Goal: Task Accomplishment & Management: Manage account settings

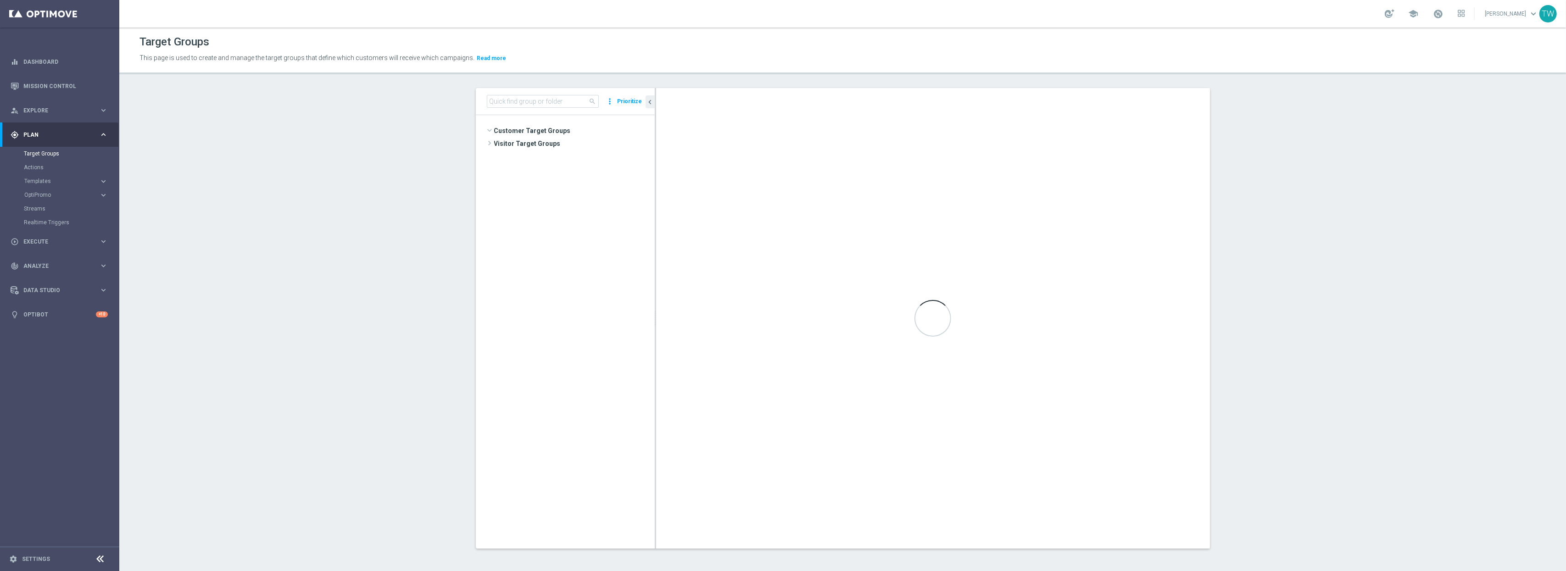
scroll to position [976, 0]
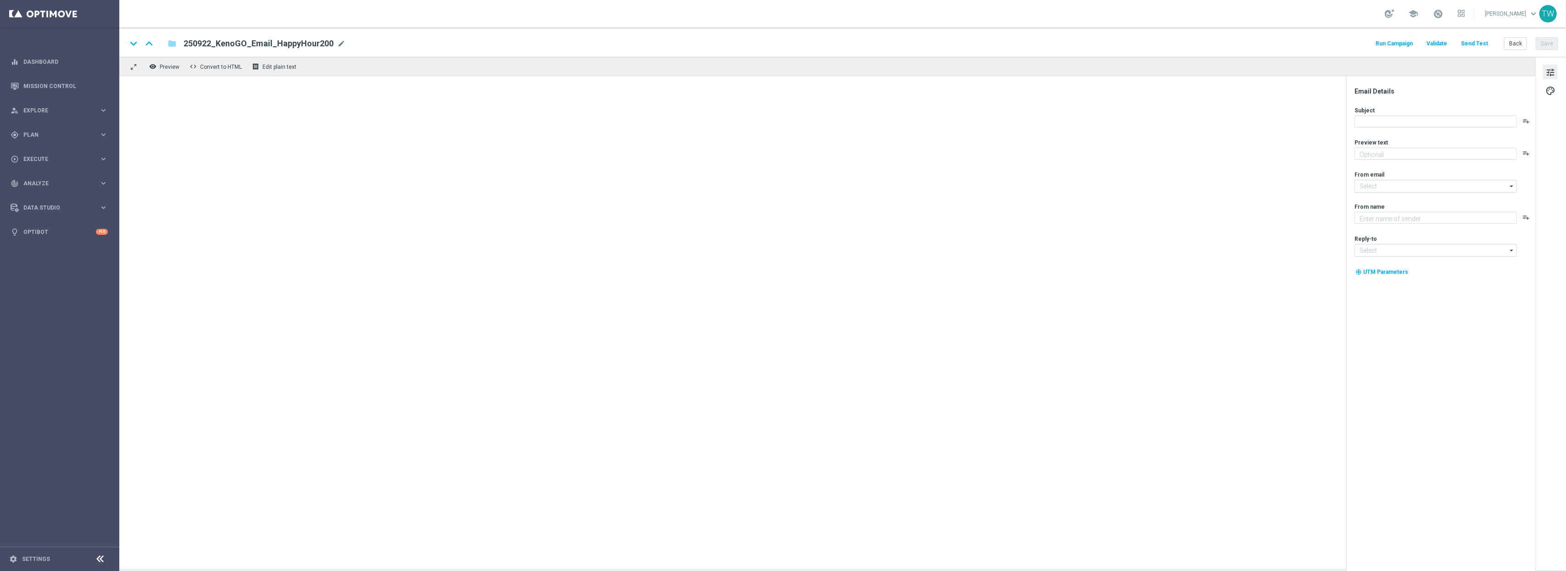
type textarea "Get 50% back in BONUS CASH!"
type textarea "KenoGO"
type input "mail@crm.kenogo.com.au"
type input "support@kenogo.com.au"
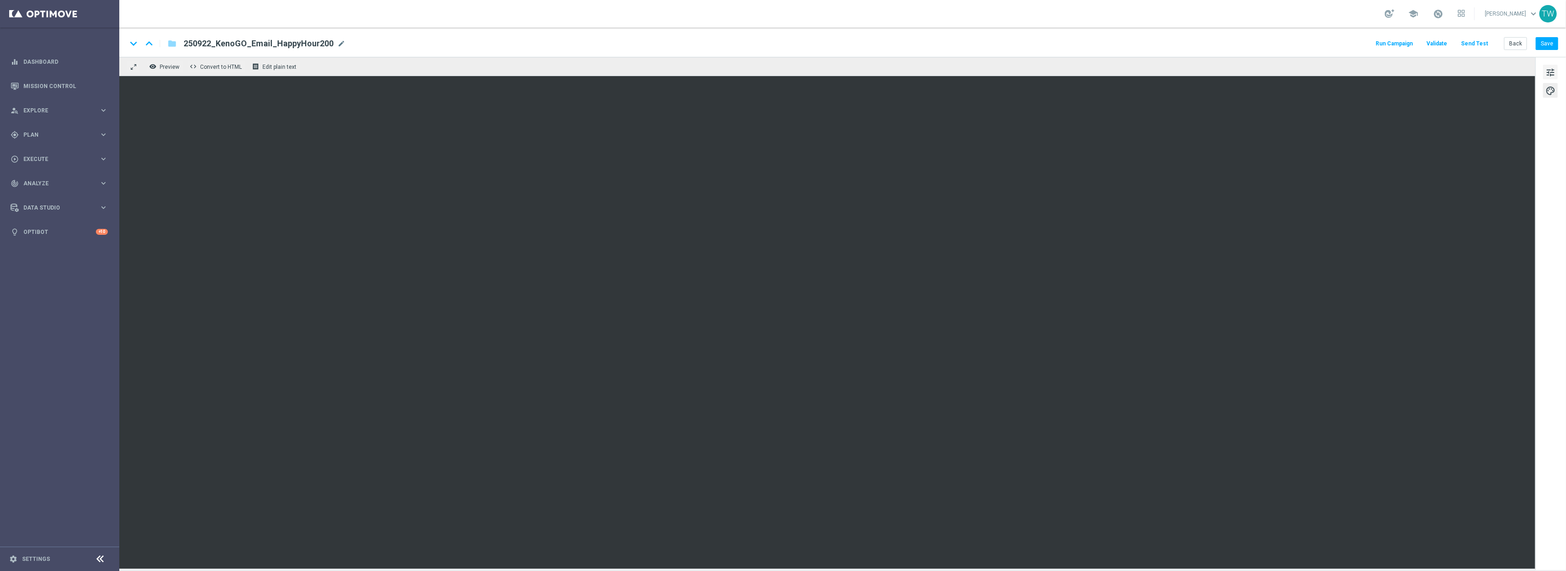
click at [1554, 71] on span "tune" at bounding box center [1550, 73] width 10 height 12
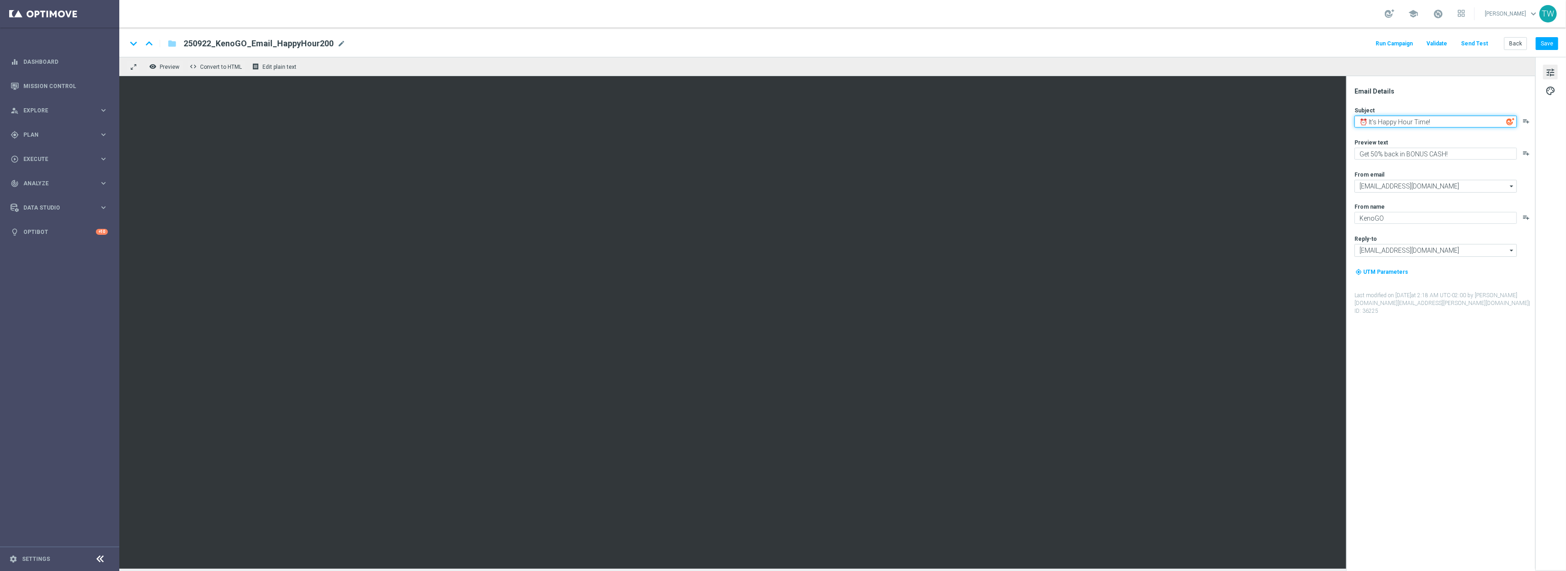
click at [1487, 118] on textarea "⏰ It's Happy Hour Time!" at bounding box center [1435, 122] width 162 height 12
click at [1464, 150] on textarea "Get 50% back in BONUS CASH!" at bounding box center [1435, 154] width 162 height 12
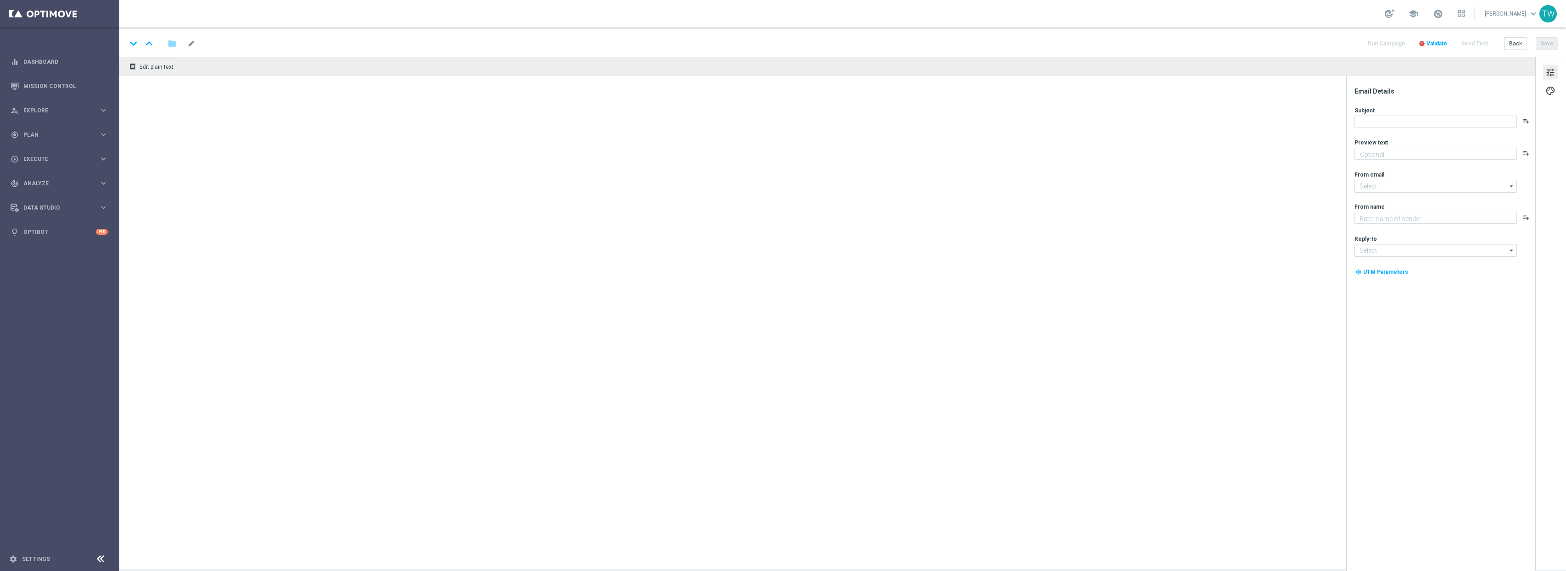
type textarea "Get 50% back in BONUS CASH!"
type input "mail@crm.kenogo.com.au"
type textarea "KenoGO"
type input "support@kenogo.com.au"
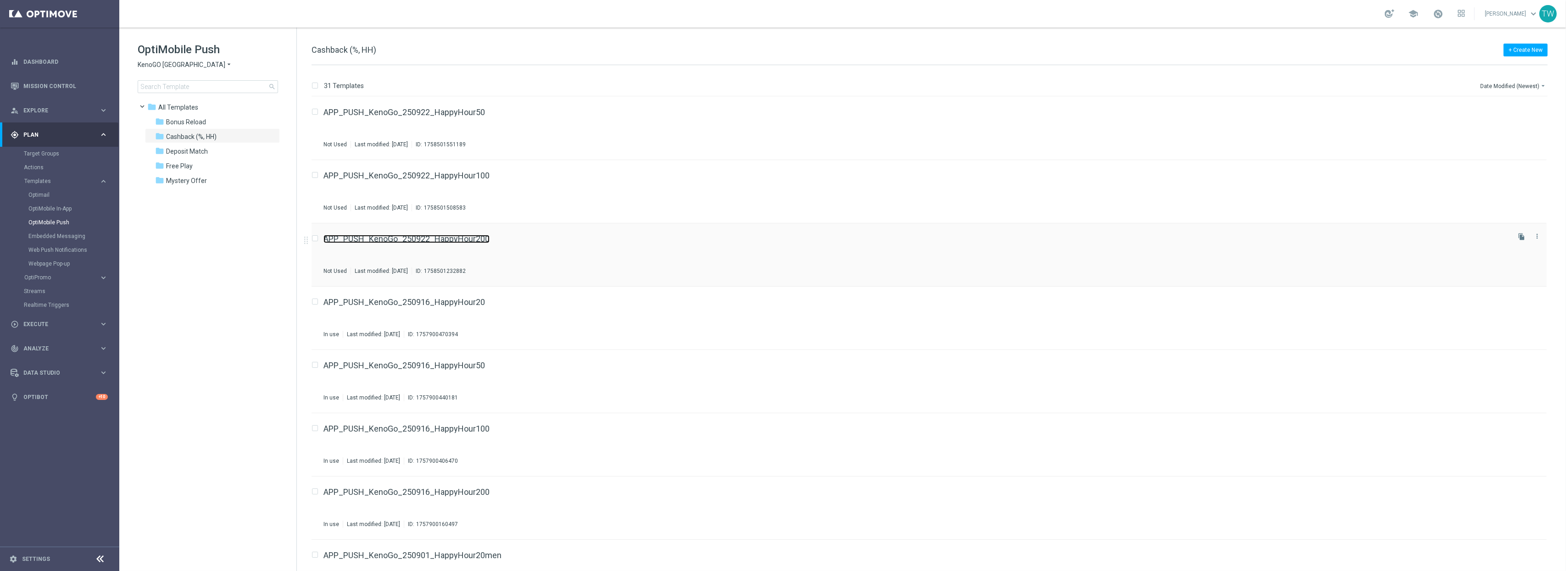
click at [477, 240] on link "APP_PUSH_KenoGo_250922_HappyHour200" at bounding box center [406, 239] width 166 height 8
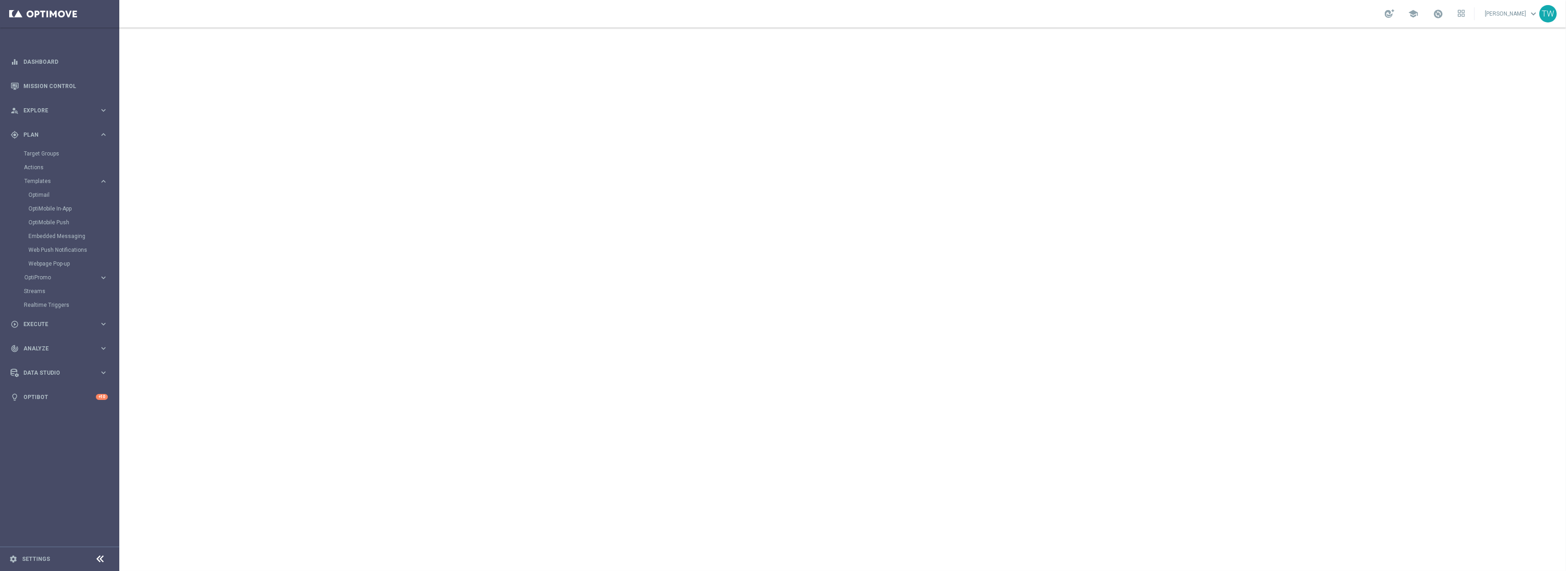
click at [1459, 15] on div "school" at bounding box center [1425, 14] width 80 height 16
click at [1443, 13] on span at bounding box center [1438, 14] width 10 height 10
click at [1443, 12] on span at bounding box center [1438, 14] width 10 height 10
click at [1444, 15] on link at bounding box center [1438, 14] width 12 height 15
click at [1443, 14] on span at bounding box center [1438, 14] width 10 height 10
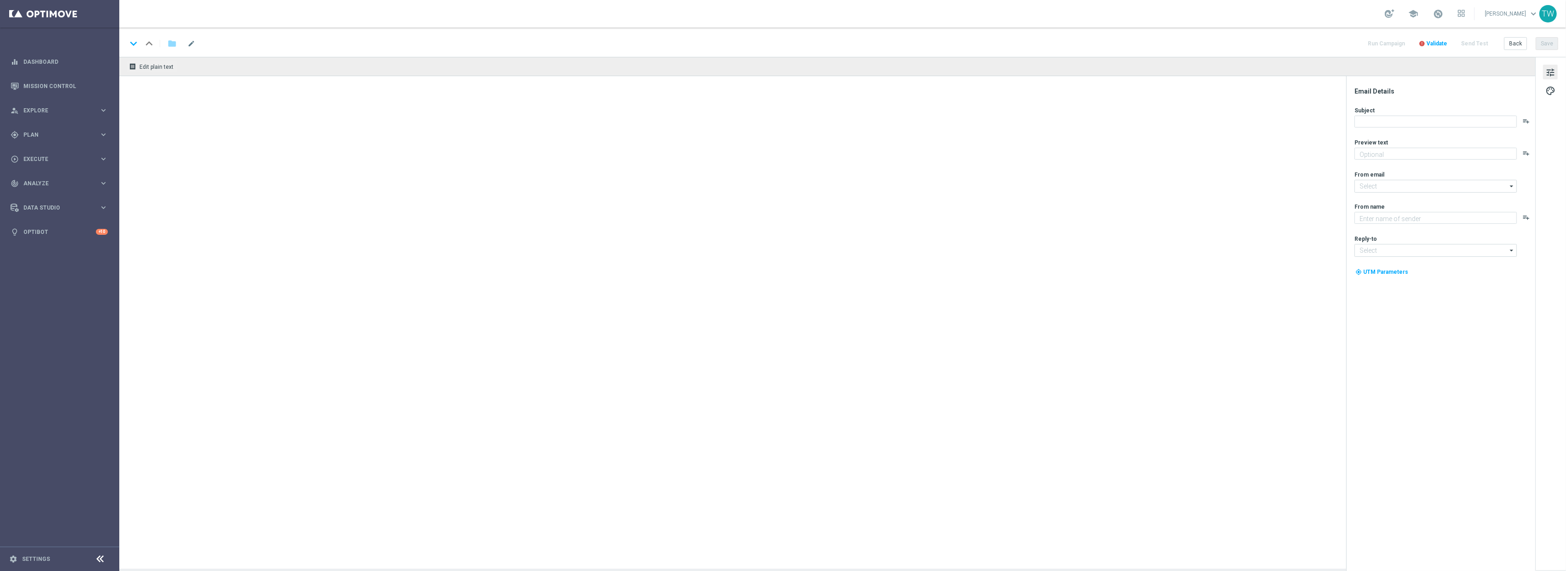
type textarea "Get 50% back in BONUS CASH!"
type textarea "KenoGO"
type input "[EMAIL_ADDRESS][DOMAIN_NAME]"
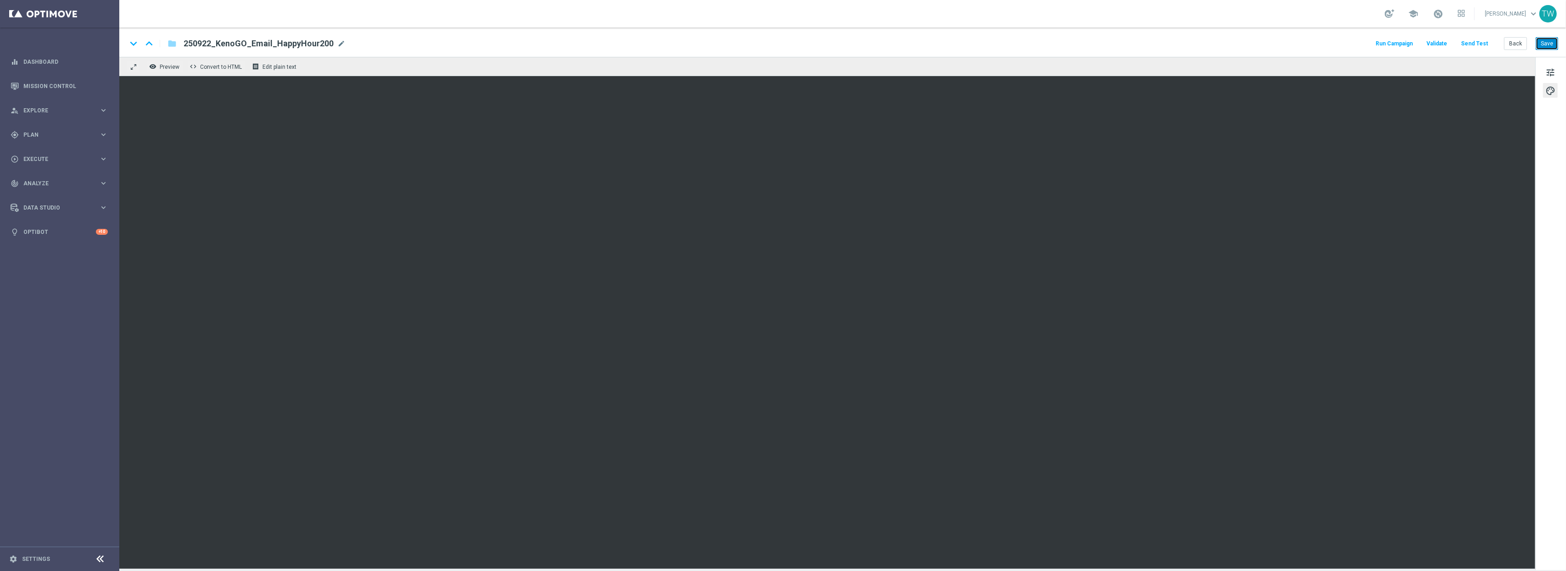
click at [1548, 39] on button "Save" at bounding box center [1547, 43] width 22 height 13
drag, startPoint x: 1481, startPoint y: 36, endPoint x: 1479, endPoint y: 45, distance: 9.4
click at [1481, 36] on div "keyboard_arrow_down keyboard_arrow_up folder 250922_KenoGO_Email_HappyHour200 2…" at bounding box center [842, 42] width 1447 height 29
click at [1479, 45] on button "Send Test" at bounding box center [1474, 44] width 30 height 12
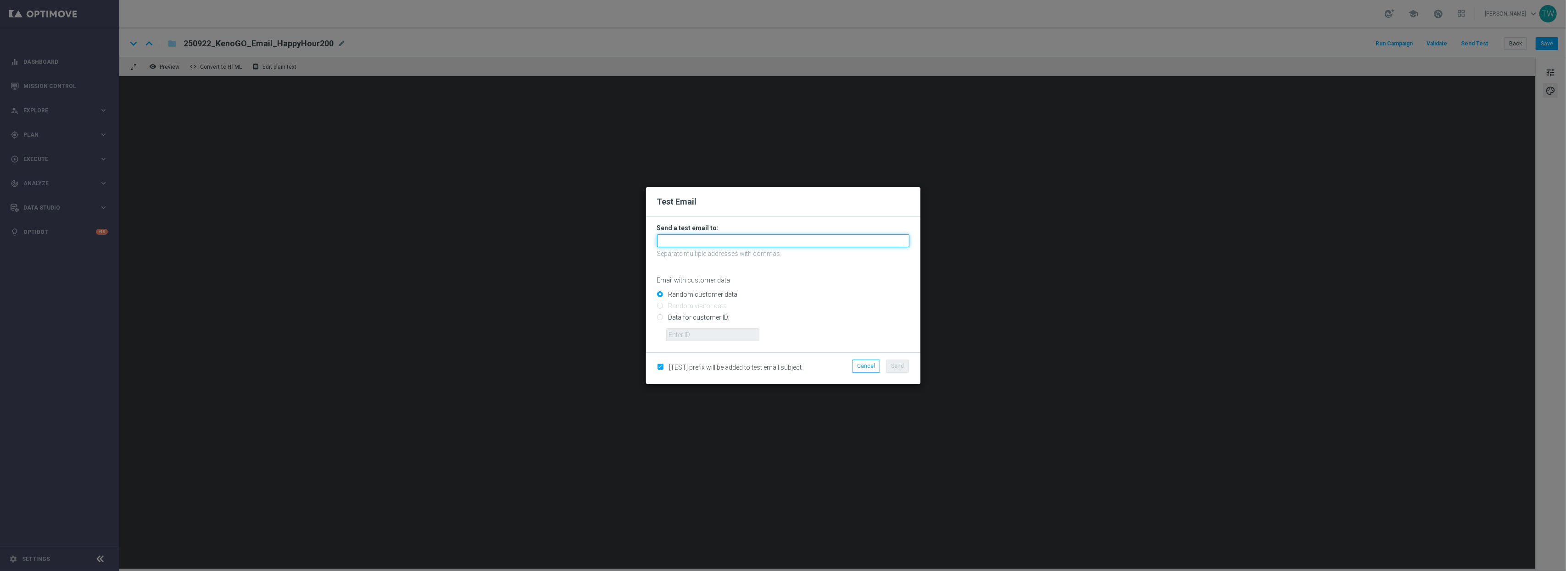
drag, startPoint x: 857, startPoint y: 243, endPoint x: 866, endPoint y: 264, distance: 23.2
click at [856, 243] on input "text" at bounding box center [783, 240] width 252 height 13
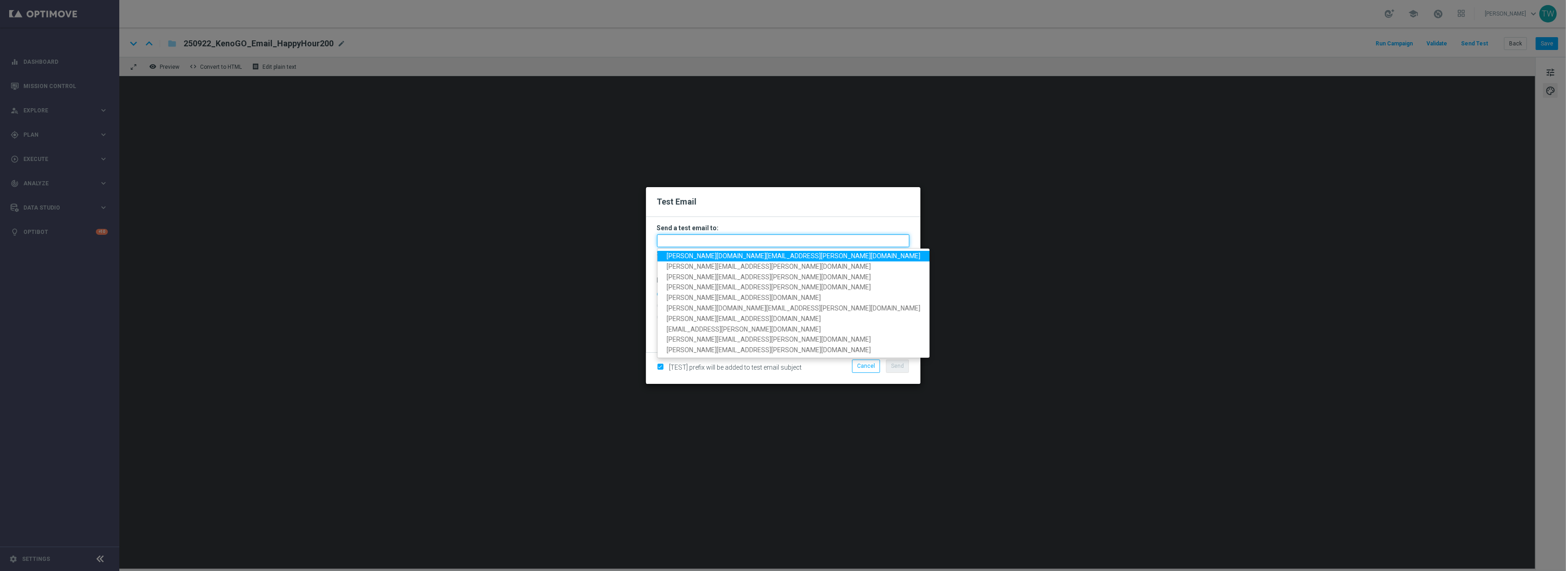
paste input "[PERSON_NAME][DOMAIN_NAME][EMAIL_ADDRESS][PERSON_NAME][DOMAIN_NAME], [PERSON_NA…"
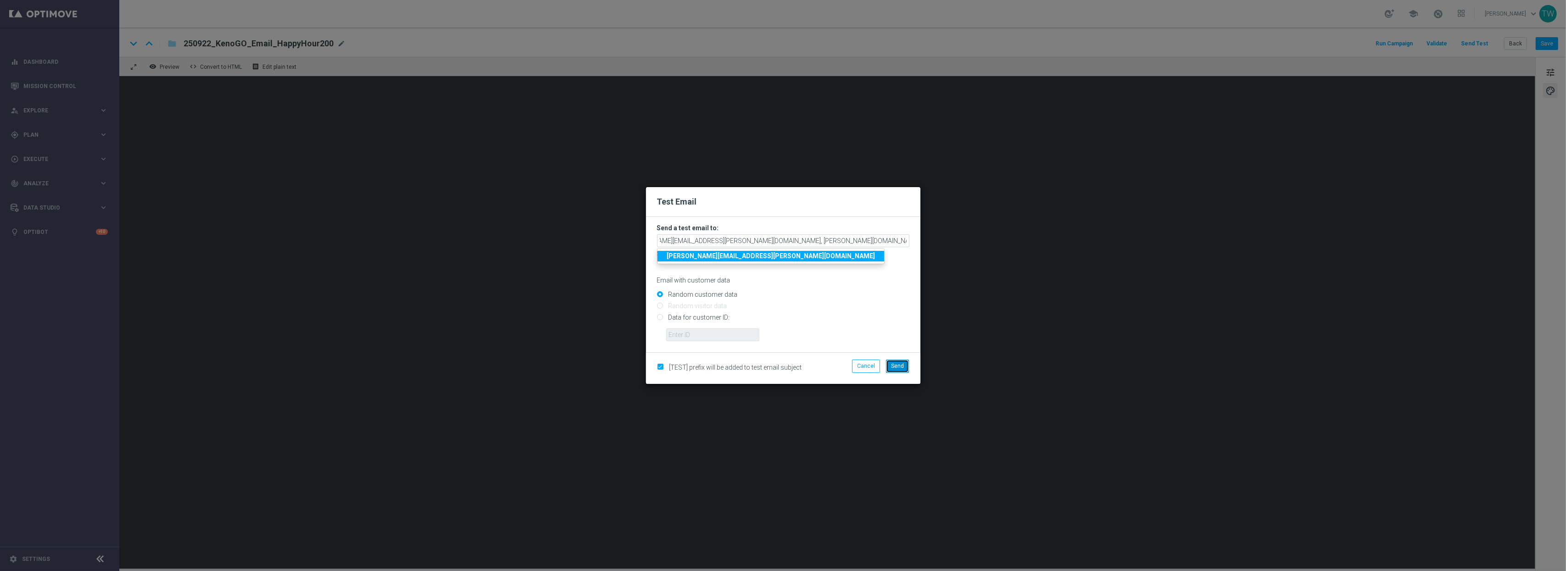
click at [905, 361] on button "Send" at bounding box center [897, 366] width 23 height 13
type input "[PERSON_NAME][DOMAIN_NAME][EMAIL_ADDRESS][PERSON_NAME][DOMAIN_NAME],[PERSON_NAM…"
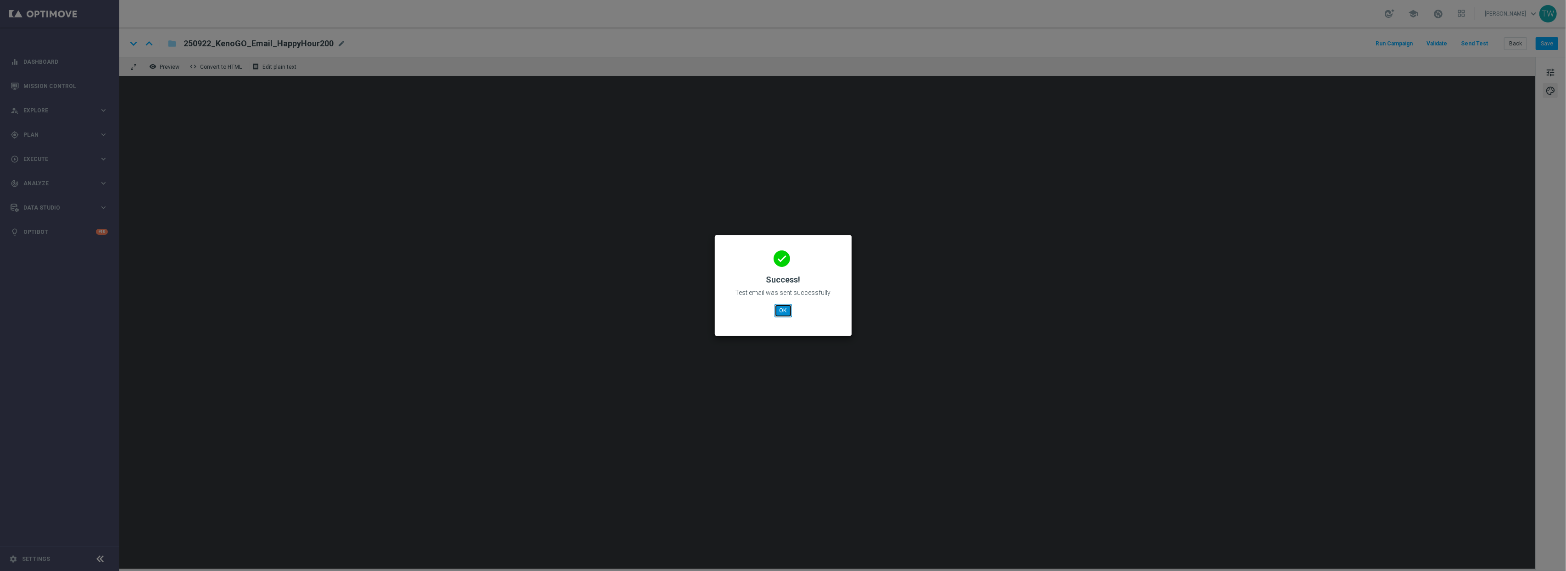
drag, startPoint x: 782, startPoint y: 313, endPoint x: 704, endPoint y: 279, distance: 85.5
click at [780, 312] on button "OK" at bounding box center [782, 310] width 17 height 13
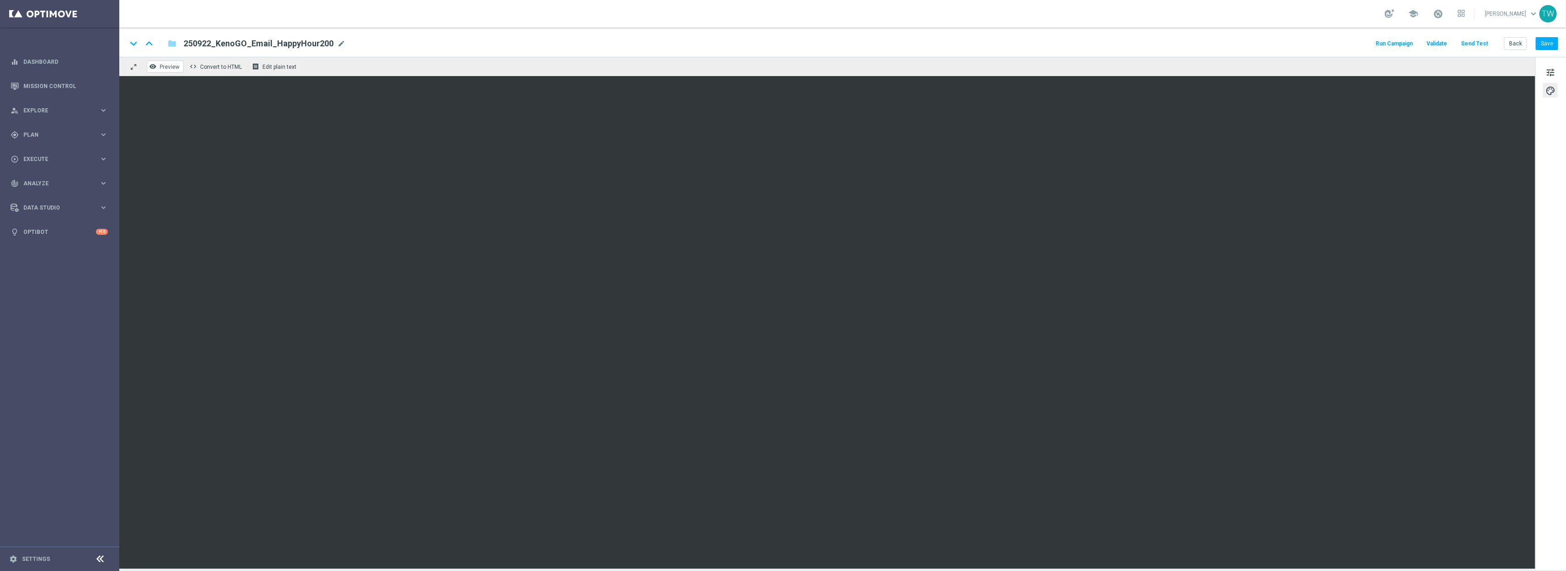
click at [170, 66] on span "Preview" at bounding box center [170, 67] width 20 height 6
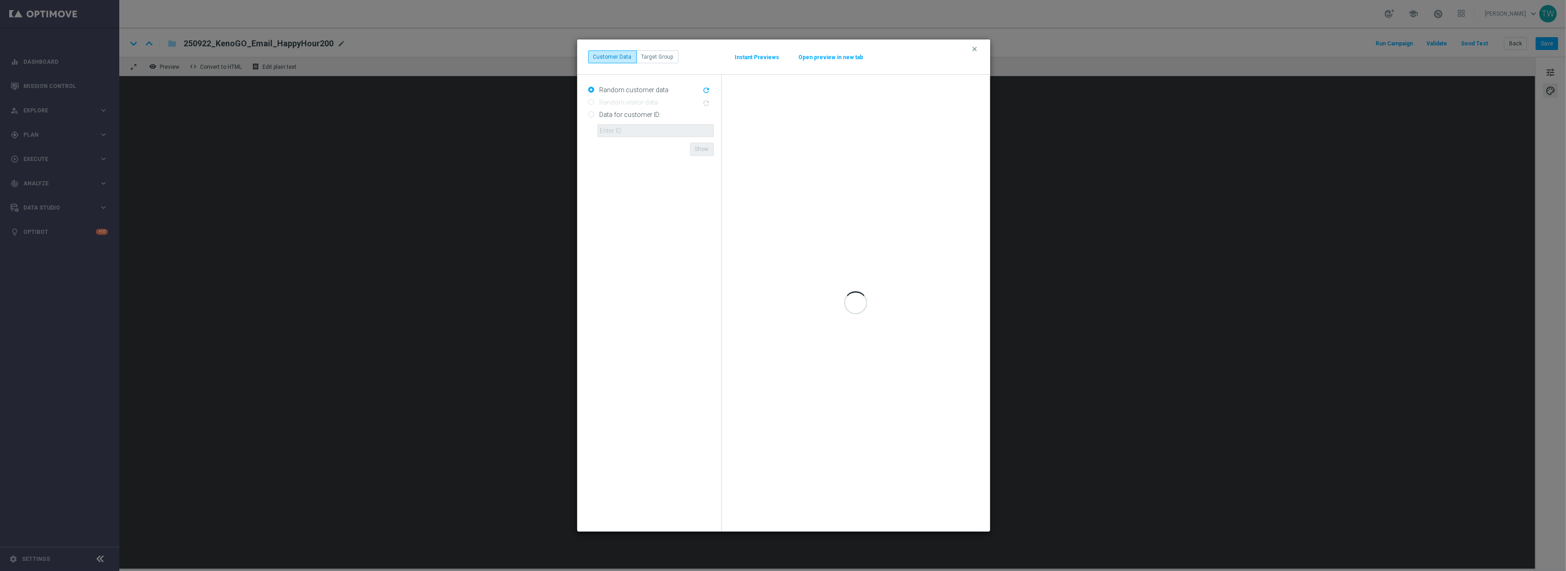
click at [844, 61] on button "Open preview in new tab" at bounding box center [831, 57] width 66 height 7
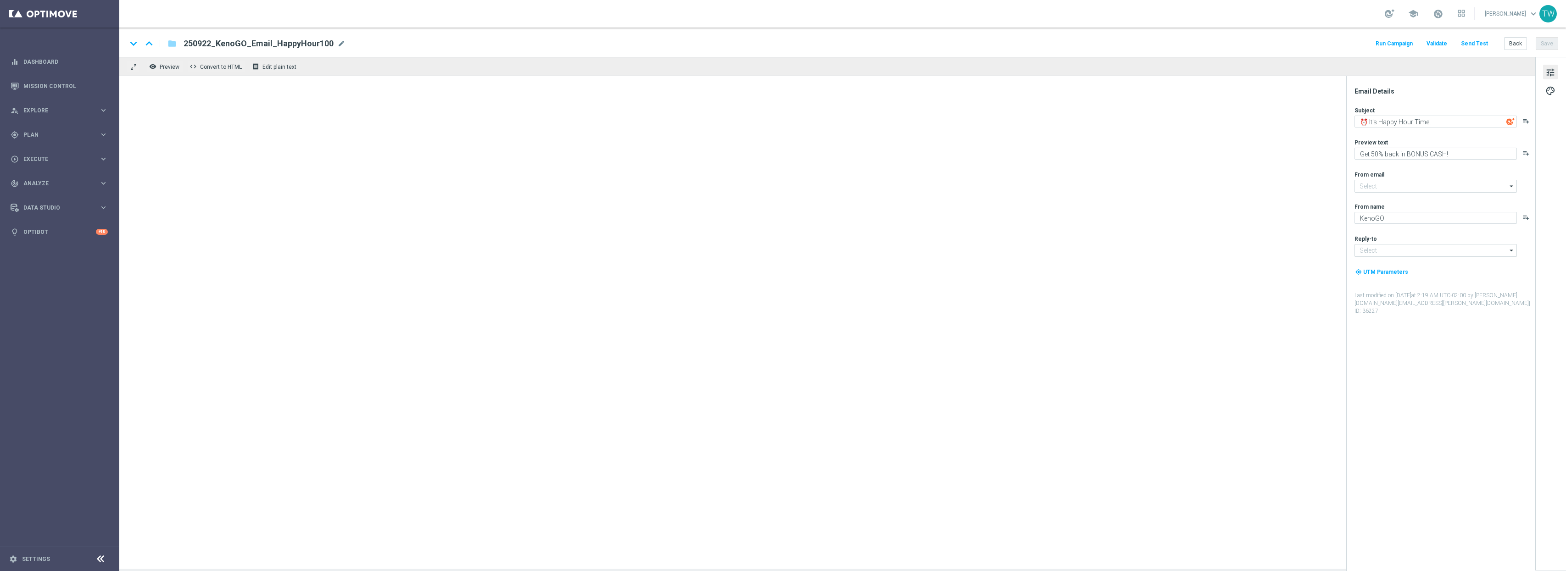
type input "[EMAIL_ADDRESS][DOMAIN_NAME]"
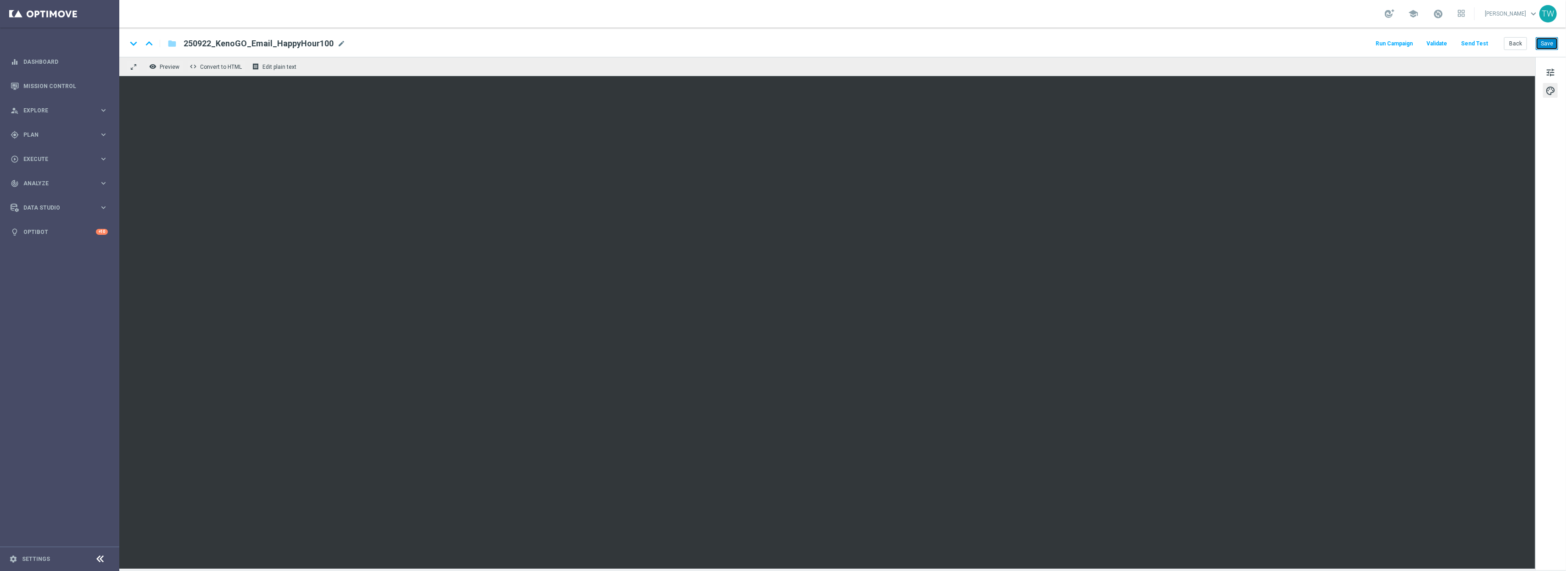
click at [1544, 45] on button "Save" at bounding box center [1547, 43] width 22 height 13
click at [1472, 40] on button "Send Test" at bounding box center [1474, 44] width 30 height 12
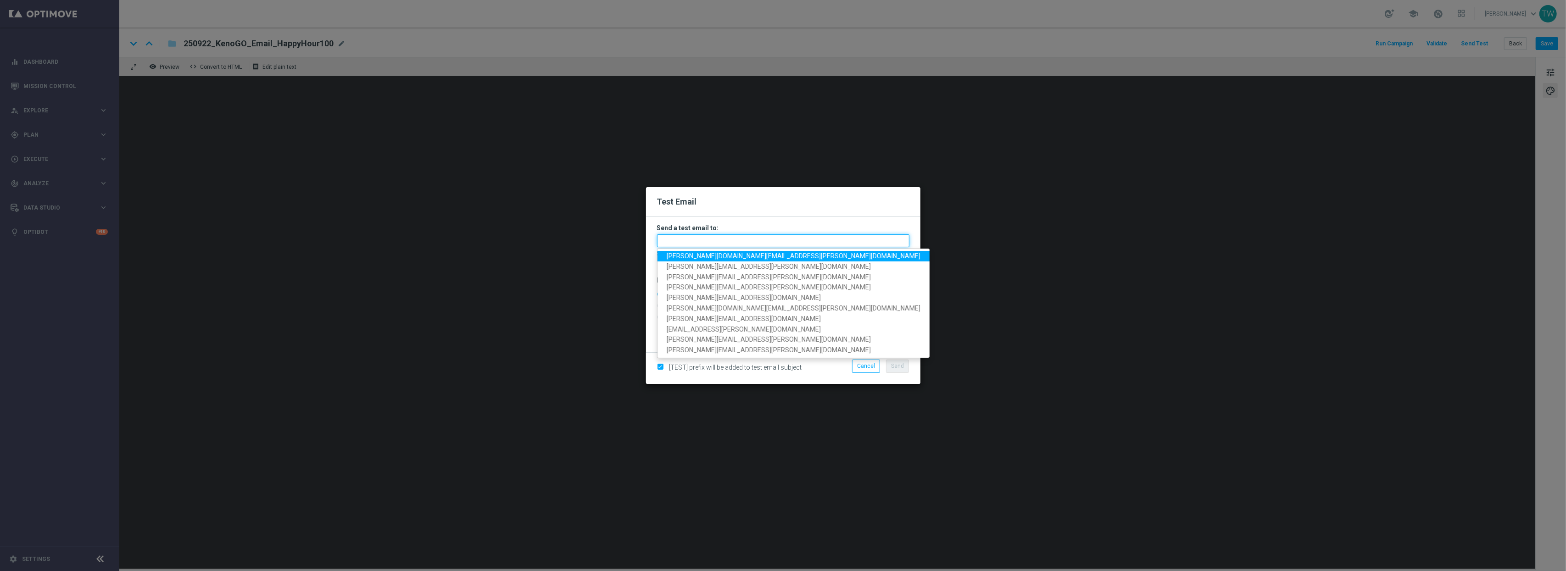
click at [879, 242] on input "text" at bounding box center [783, 240] width 252 height 13
paste input "[PERSON_NAME][DOMAIN_NAME][EMAIL_ADDRESS][PERSON_NAME][DOMAIN_NAME], [PERSON_NA…"
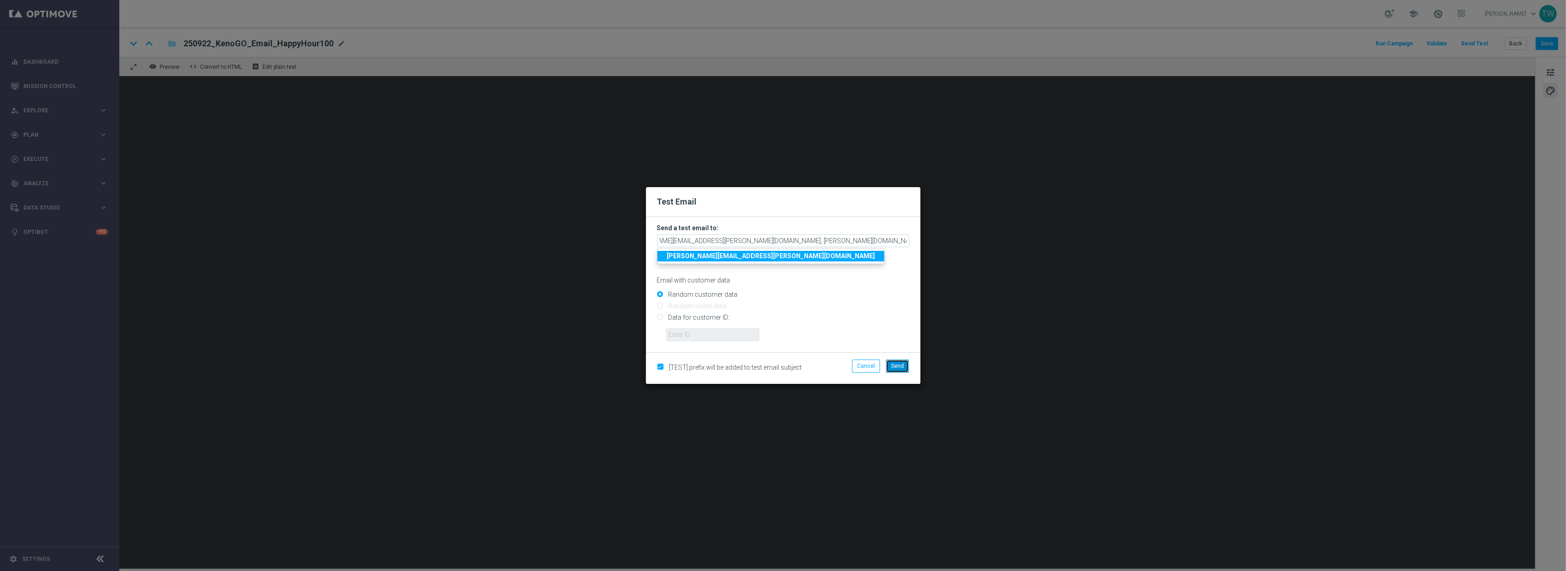
drag, startPoint x: 900, startPoint y: 364, endPoint x: 952, endPoint y: 318, distance: 69.9
click at [902, 362] on button "Send" at bounding box center [897, 366] width 23 height 13
type input "[PERSON_NAME][DOMAIN_NAME][EMAIL_ADDRESS][PERSON_NAME][DOMAIN_NAME],[PERSON_NAM…"
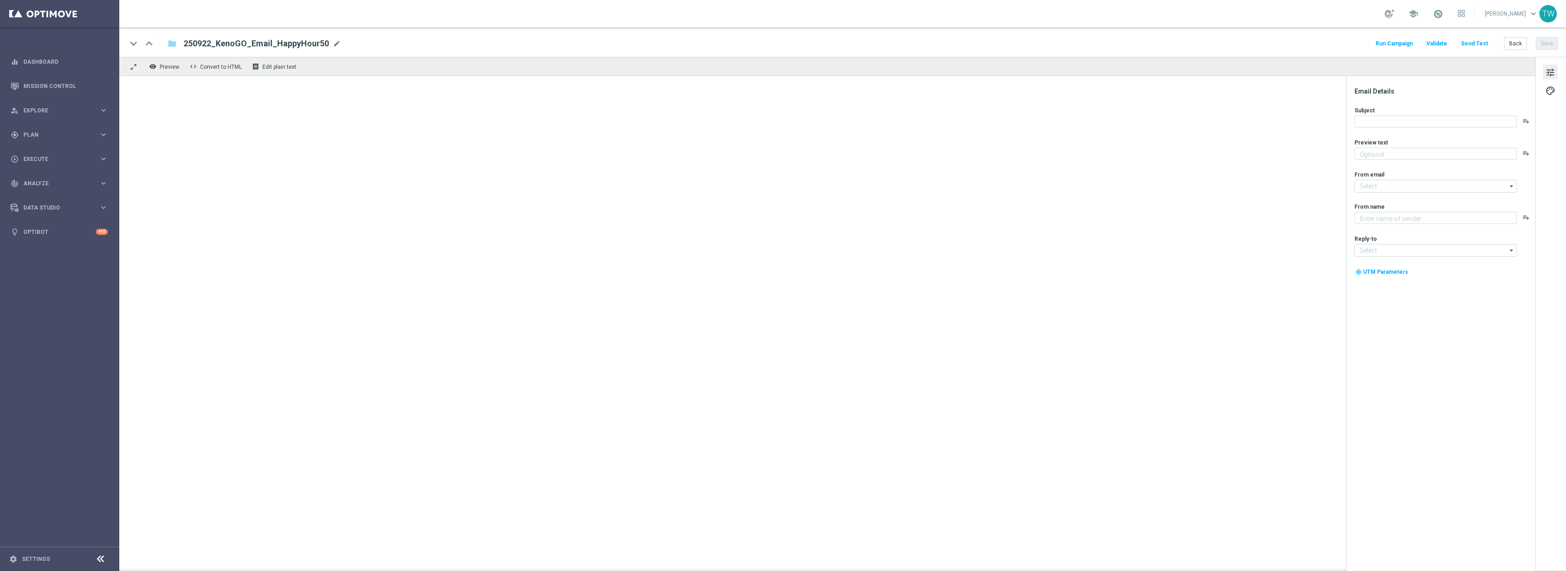
type textarea "Get 50% back in BONUS CASH!"
type input "[EMAIL_ADDRESS][DOMAIN_NAME]"
type textarea "KenoGO"
type input "[EMAIL_ADDRESS][DOMAIN_NAME]"
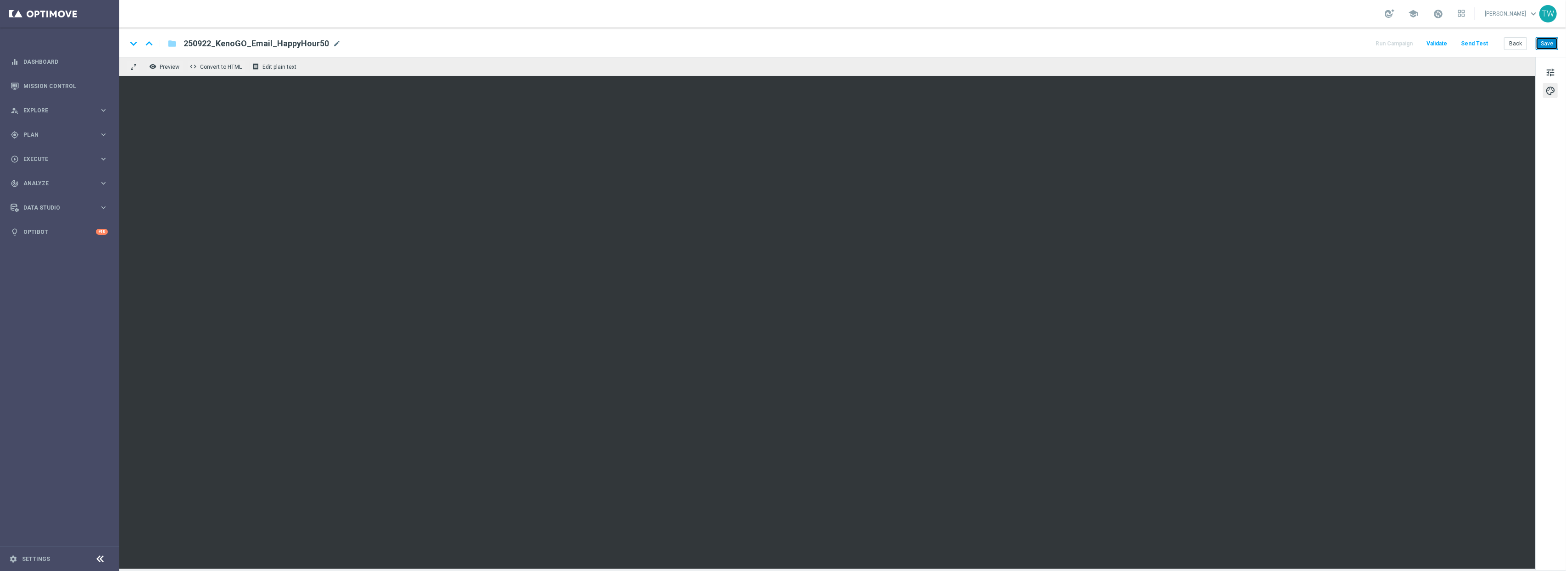
click at [1550, 44] on button "Save" at bounding box center [1547, 43] width 22 height 13
click at [1468, 41] on button "Send Test" at bounding box center [1474, 44] width 30 height 12
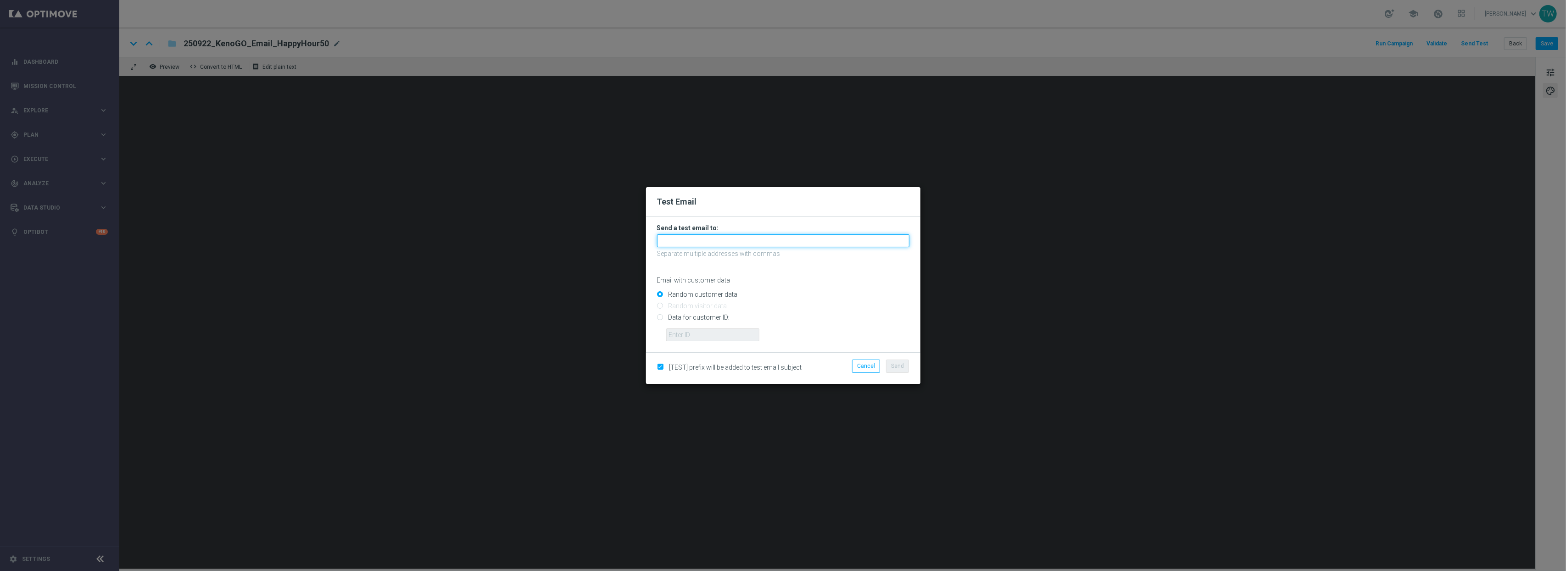
click at [855, 245] on input "text" at bounding box center [783, 240] width 252 height 13
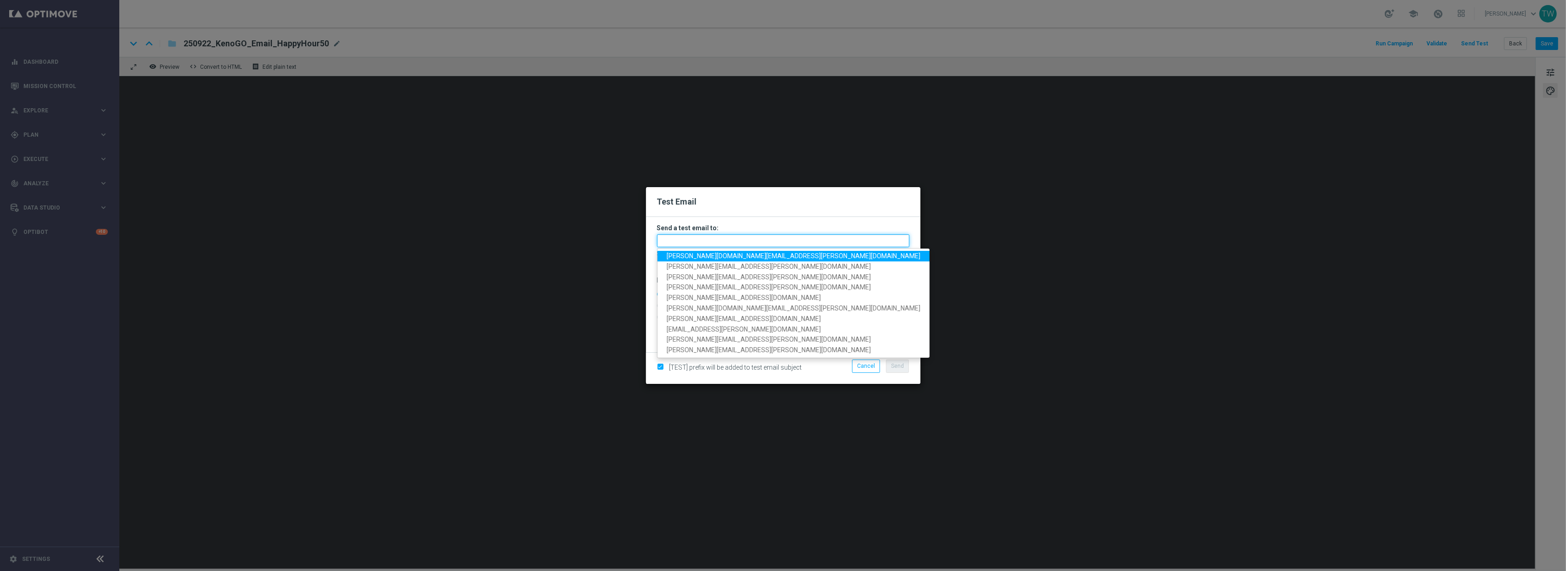
paste input "[PERSON_NAME][DOMAIN_NAME][EMAIL_ADDRESS][PERSON_NAME][DOMAIN_NAME], [PERSON_NA…"
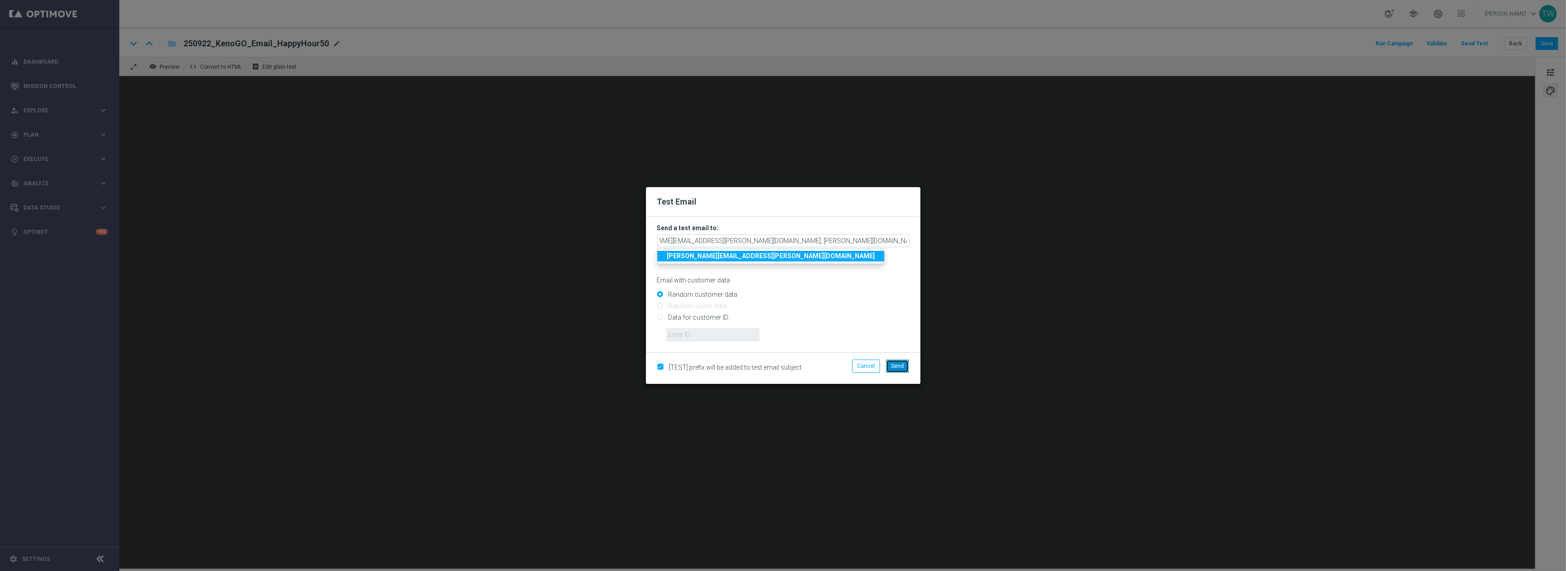
click at [896, 368] on button "Send" at bounding box center [897, 366] width 23 height 13
type input "[PERSON_NAME][DOMAIN_NAME][EMAIL_ADDRESS][PERSON_NAME][DOMAIN_NAME],[PERSON_NAM…"
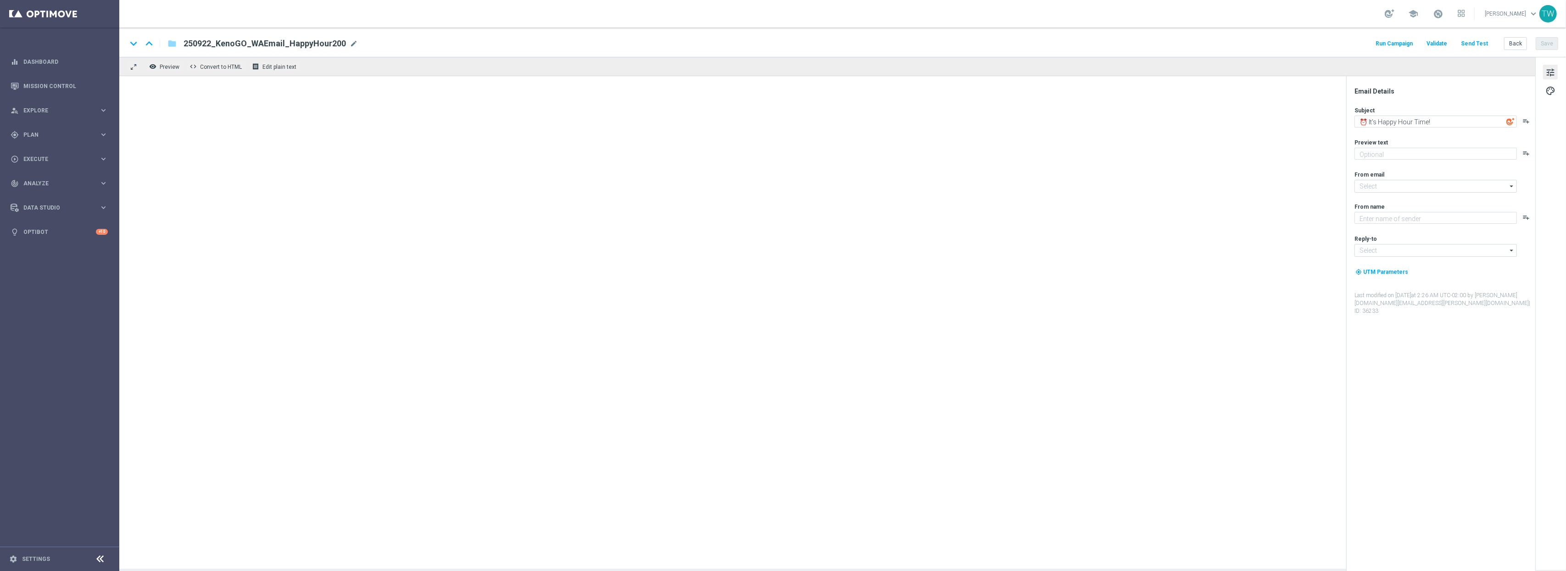
type textarea "Get 50% back in BONUS CASH!"
type input "[EMAIL_ADDRESS][DOMAIN_NAME]"
type textarea "KenoGO"
type input "[EMAIL_ADDRESS][DOMAIN_NAME]"
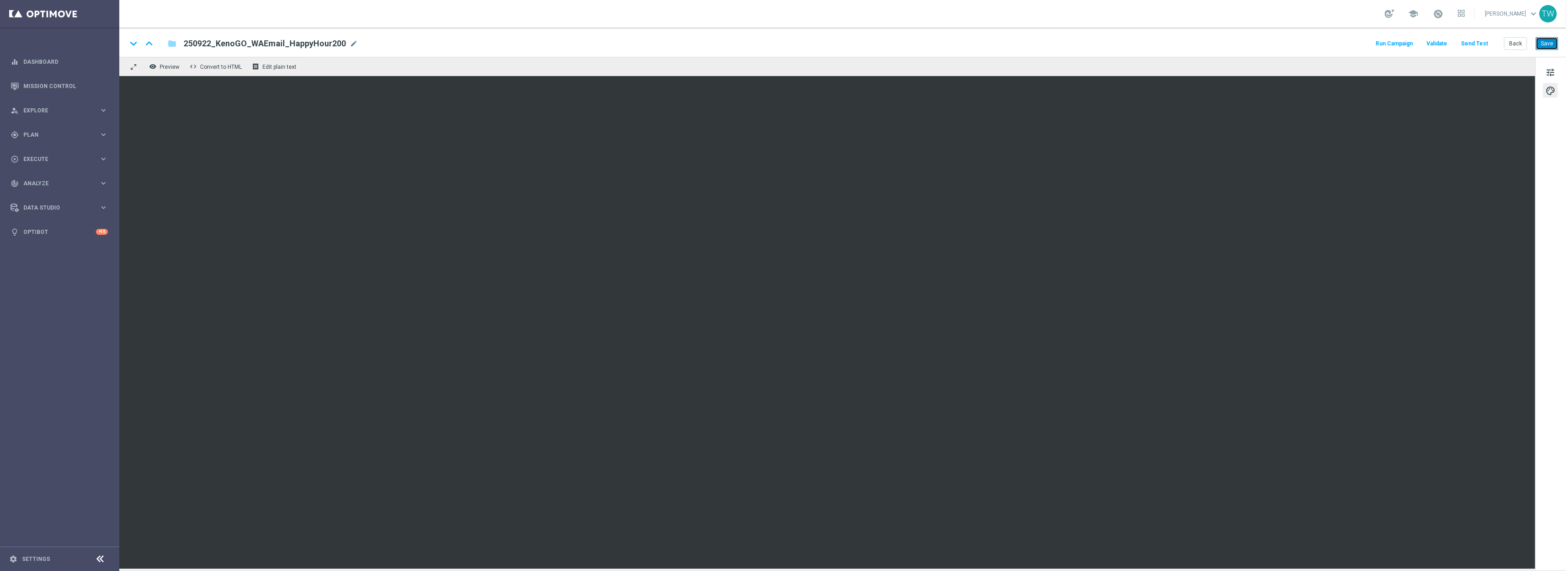
click at [1545, 46] on button "Save" at bounding box center [1547, 43] width 22 height 13
click at [1478, 44] on button "Send Test" at bounding box center [1474, 44] width 30 height 12
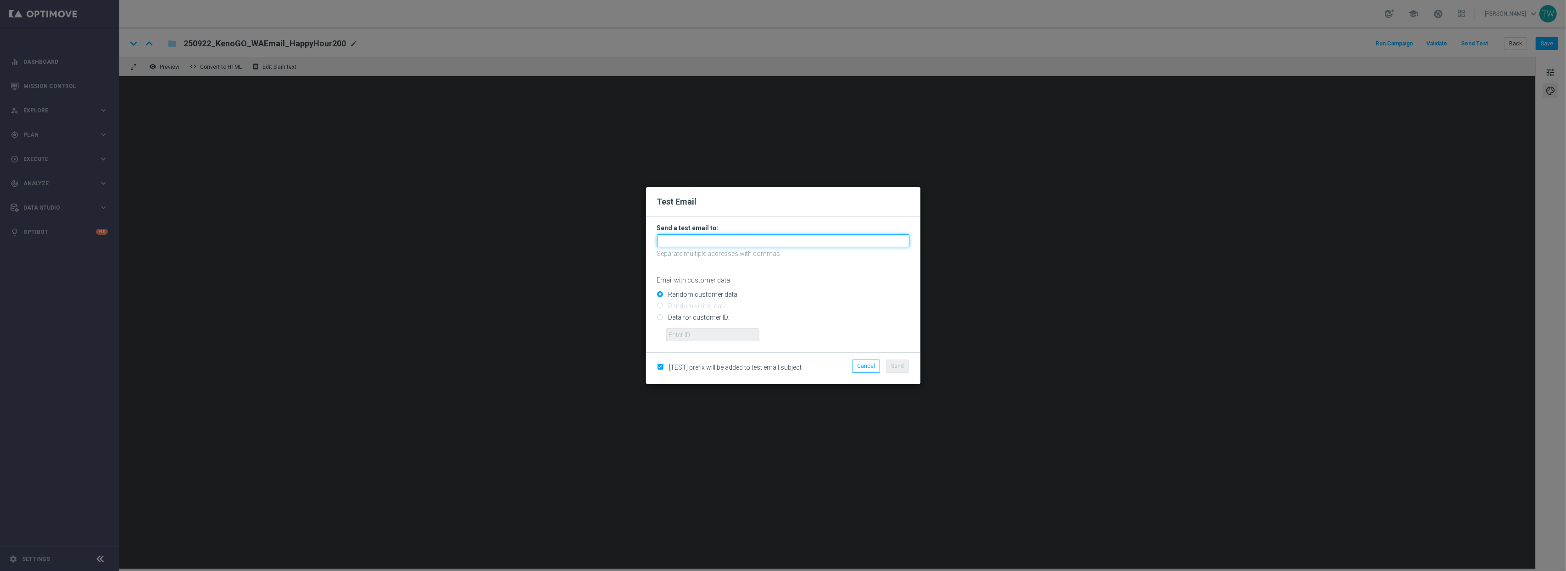
click at [810, 244] on input "text" at bounding box center [783, 240] width 252 height 13
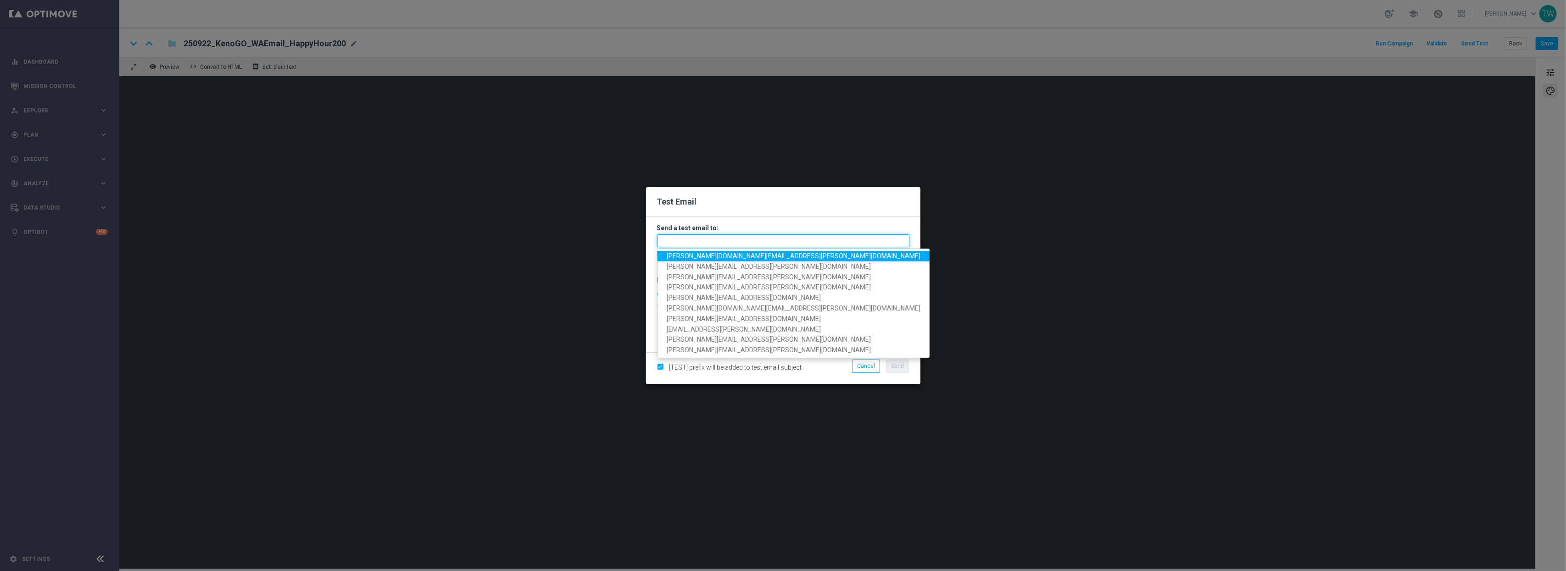
paste input "[PERSON_NAME][DOMAIN_NAME][EMAIL_ADDRESS][PERSON_NAME][DOMAIN_NAME], [PERSON_NA…"
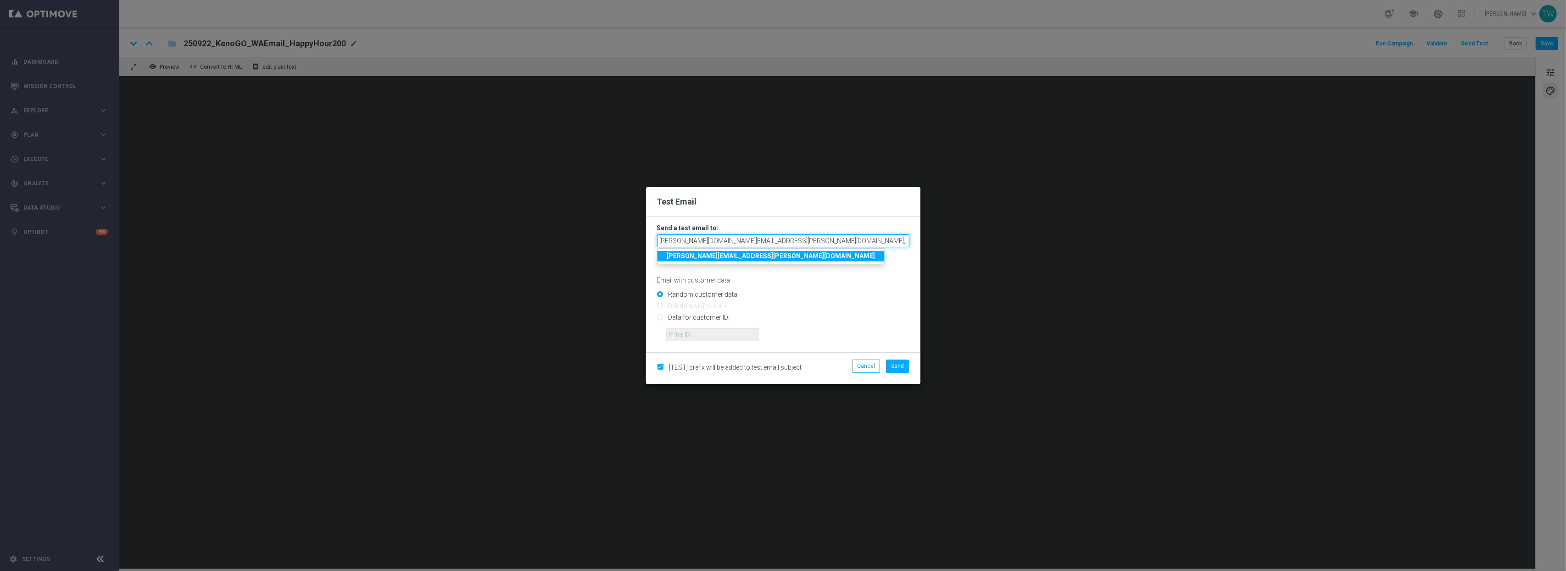
scroll to position [0, 83]
drag, startPoint x: 898, startPoint y: 367, endPoint x: 944, endPoint y: 37, distance: 333.1
click at [898, 367] on span "Send" at bounding box center [897, 366] width 13 height 6
type input "[PERSON_NAME][DOMAIN_NAME][EMAIL_ADDRESS][PERSON_NAME][DOMAIN_NAME],[PERSON_NAM…"
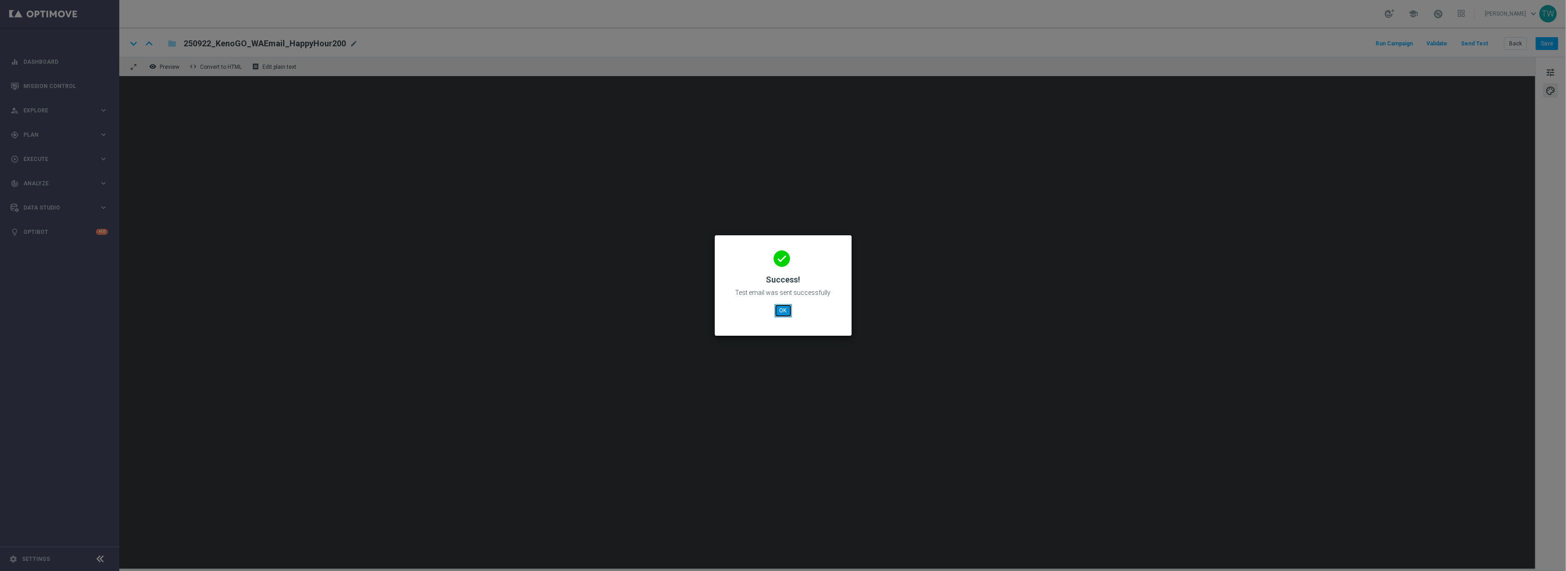
click at [785, 314] on button "OK" at bounding box center [782, 310] width 17 height 13
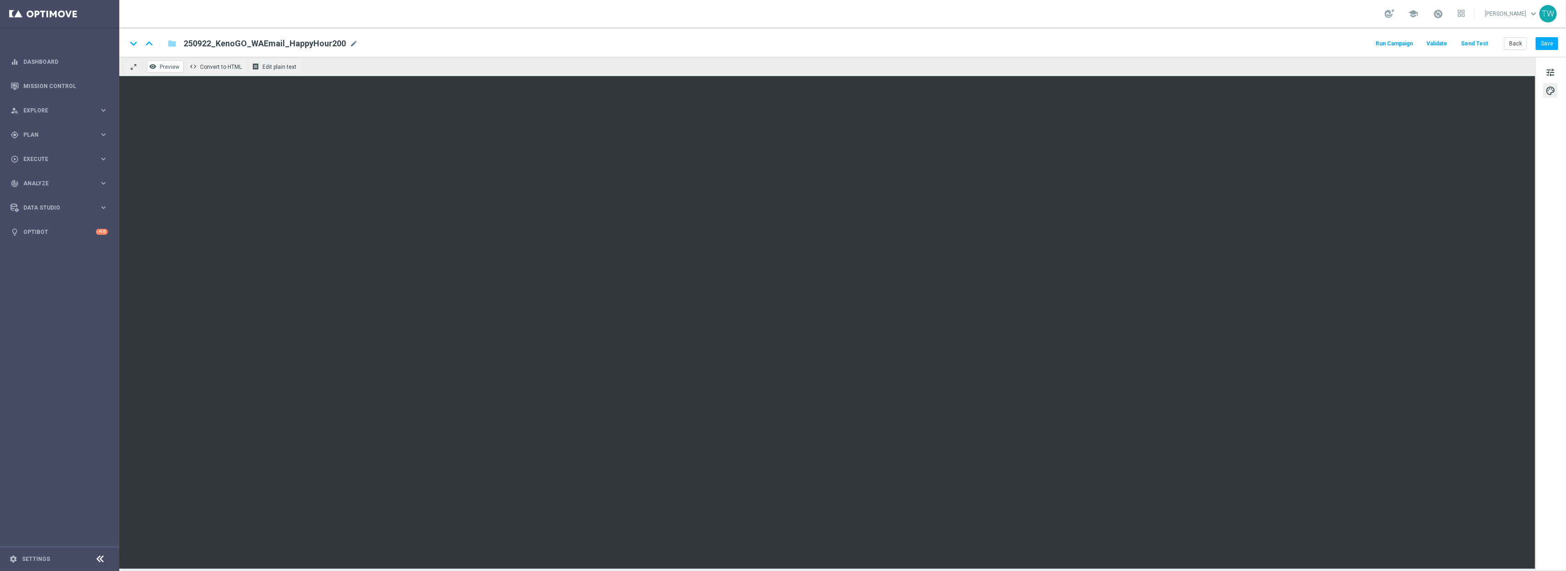
click at [168, 72] on button "remove_red_eye Preview" at bounding box center [165, 67] width 37 height 12
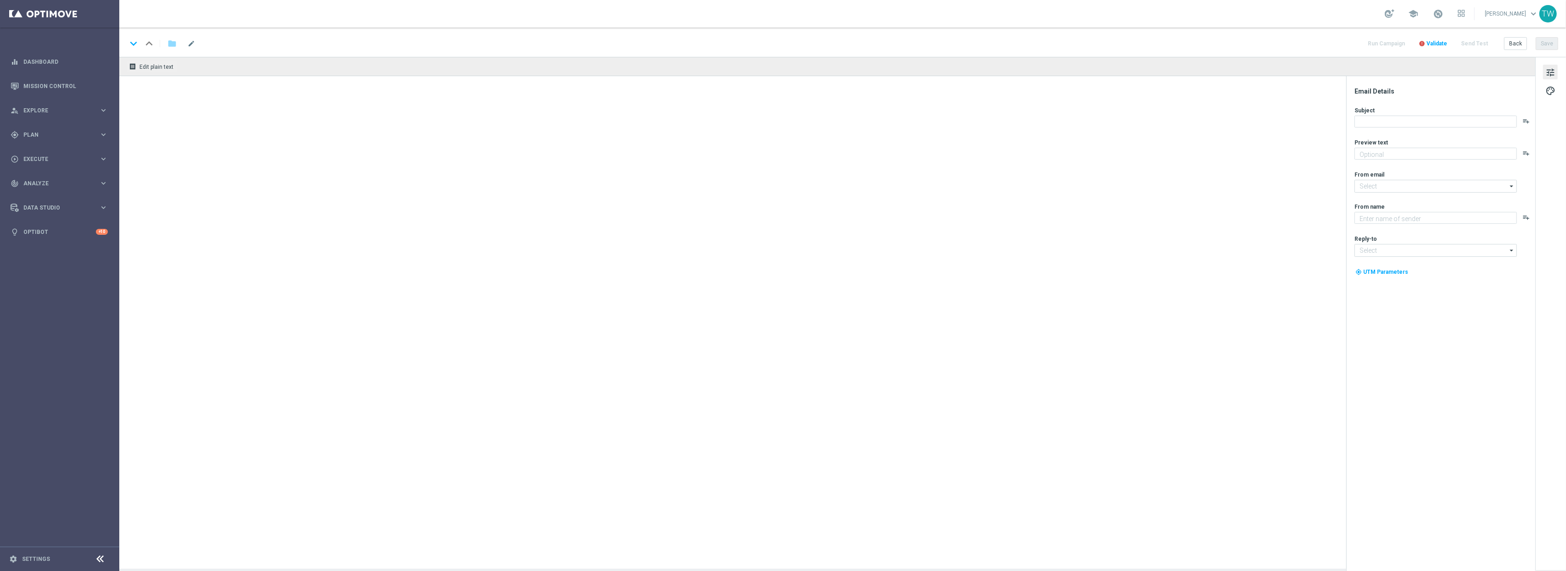
type textarea "Get 50% back in BONUS CASH!"
type input "[EMAIL_ADDRESS][DOMAIN_NAME]"
type textarea "KenoGO"
type input "[EMAIL_ADDRESS][DOMAIN_NAME]"
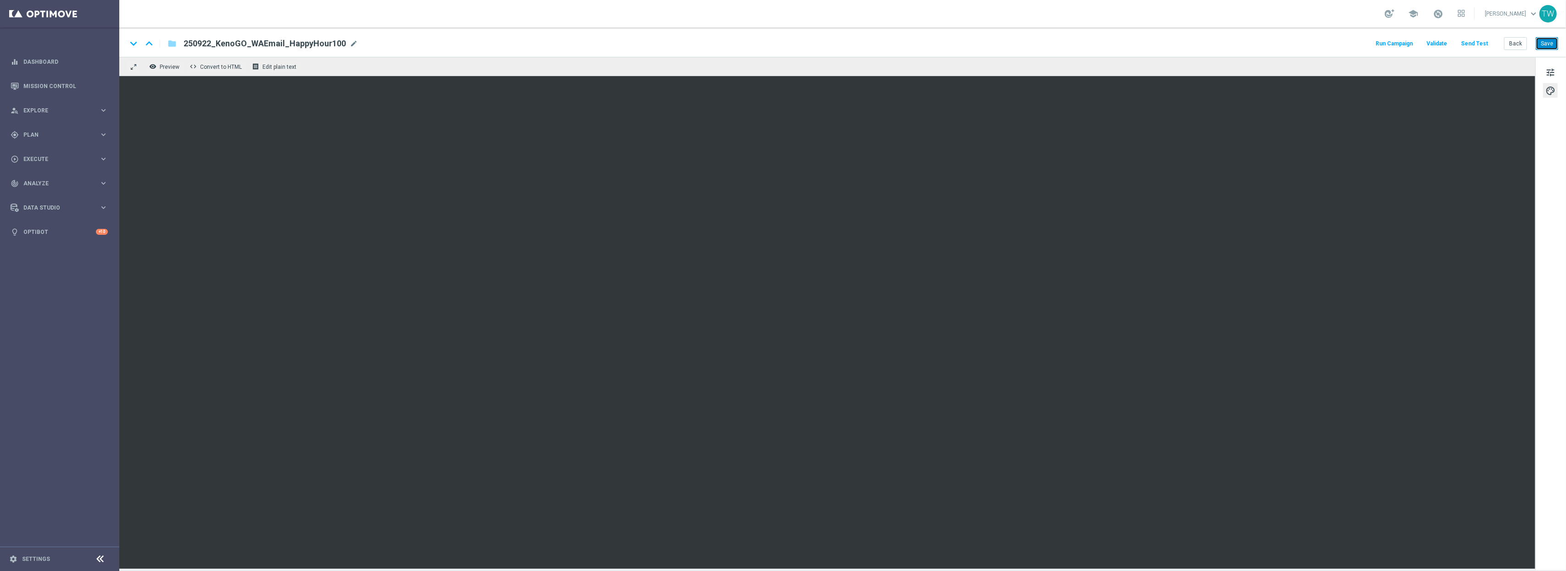
click at [1550, 44] on button "Save" at bounding box center [1547, 43] width 22 height 13
click at [1483, 42] on button "Send Test" at bounding box center [1474, 44] width 30 height 12
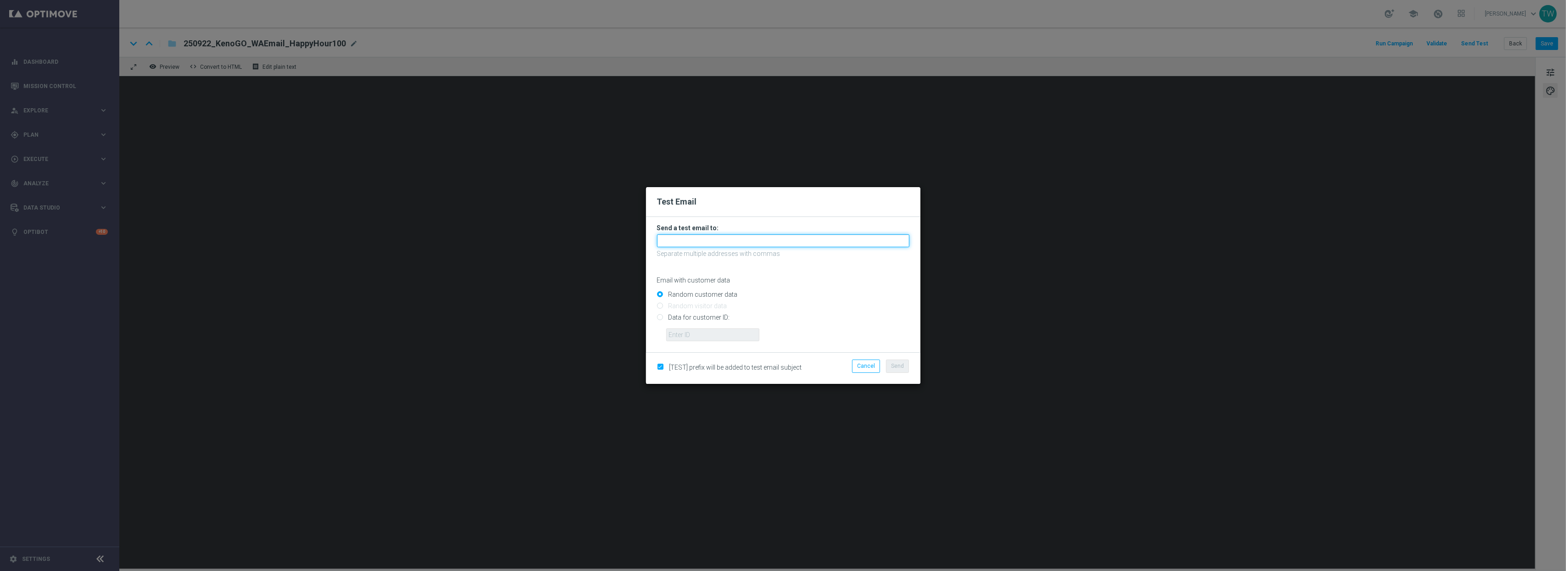
click at [869, 244] on input "text" at bounding box center [783, 240] width 252 height 13
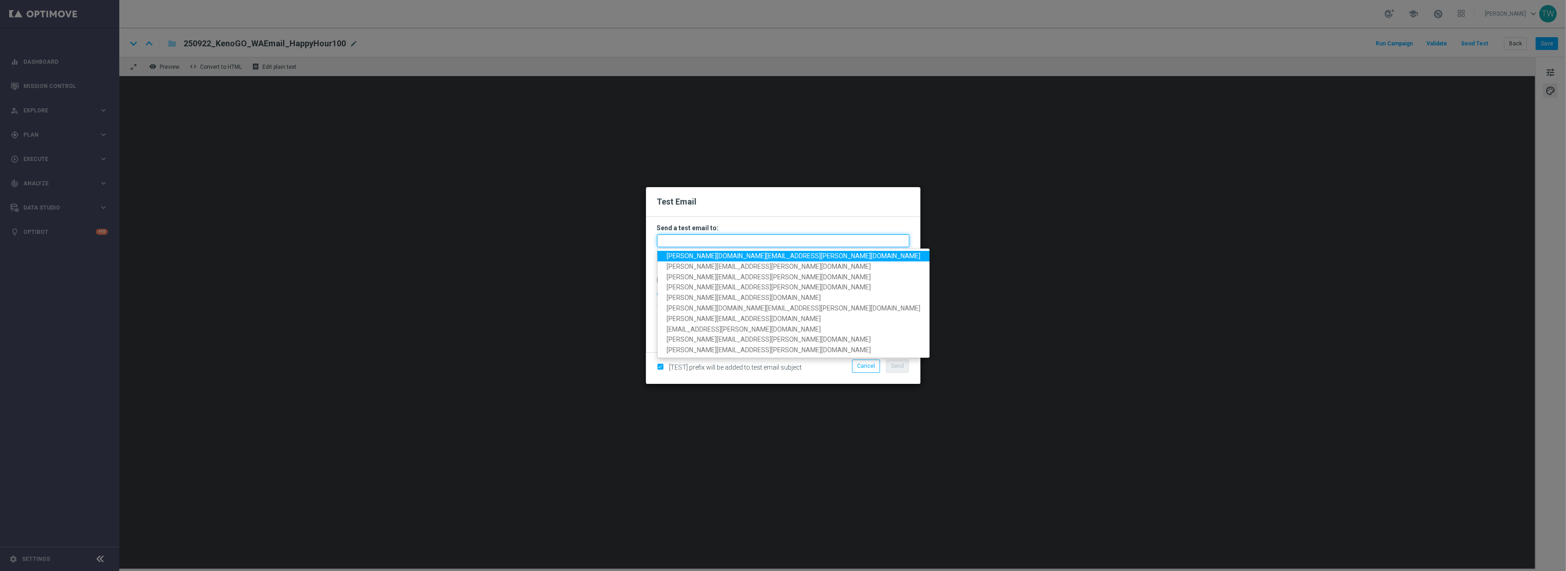
paste input "[PERSON_NAME][DOMAIN_NAME][EMAIL_ADDRESS][PERSON_NAME][DOMAIN_NAME], [PERSON_NA…"
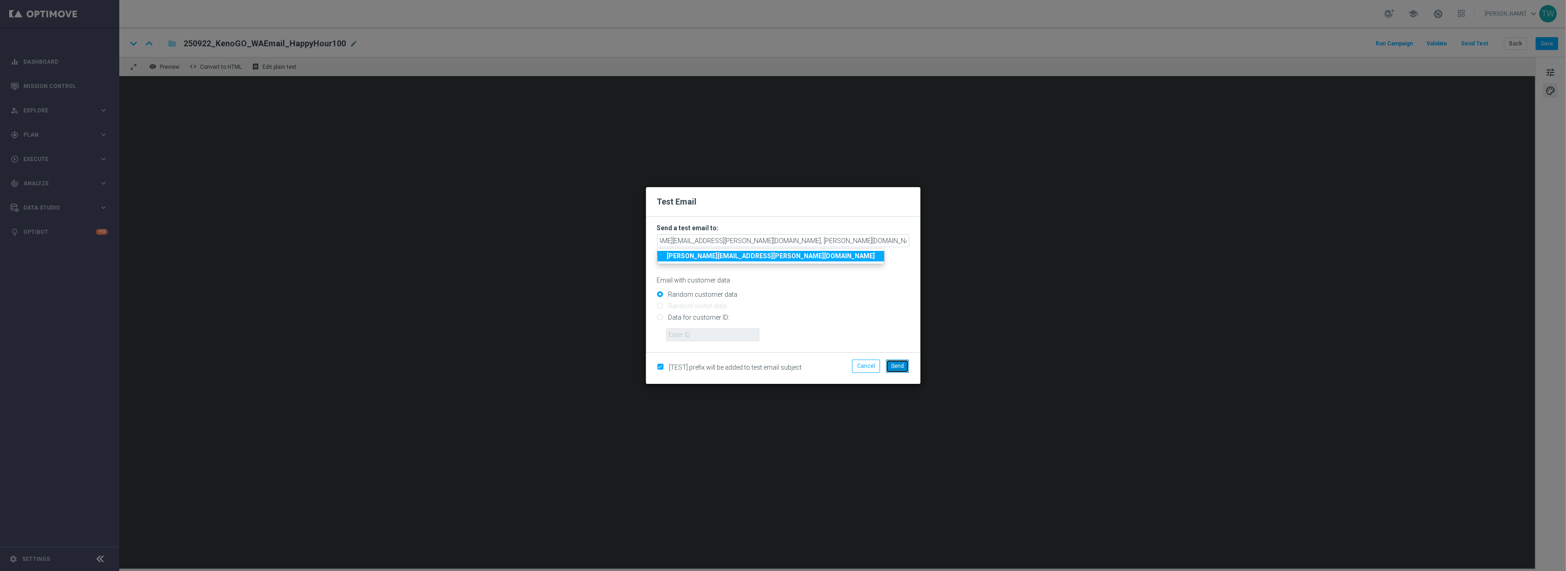
click at [908, 365] on button "Send" at bounding box center [897, 366] width 23 height 13
type input "[PERSON_NAME][DOMAIN_NAME][EMAIL_ADDRESS][PERSON_NAME][DOMAIN_NAME],[PERSON_NAM…"
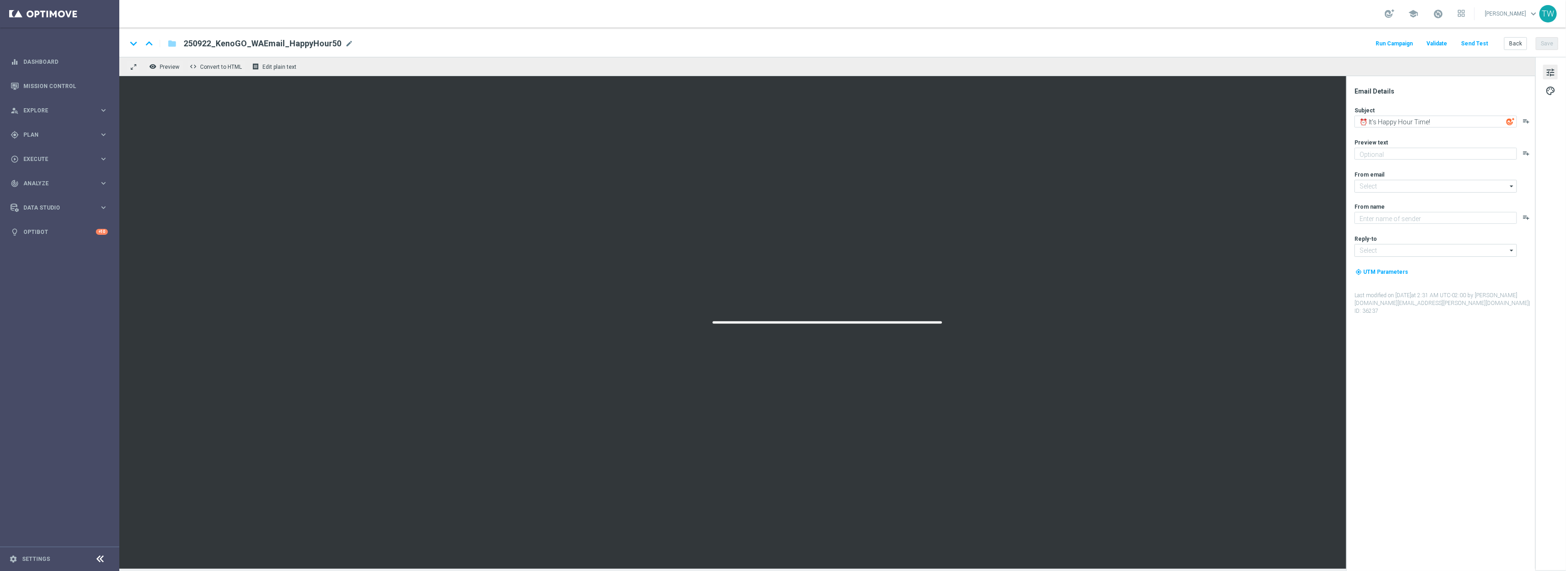
type textarea "Get 50% back in BONUS CASH!"
type input "[EMAIL_ADDRESS][DOMAIN_NAME]"
type textarea "KenoGO"
type input "[EMAIL_ADDRESS][DOMAIN_NAME]"
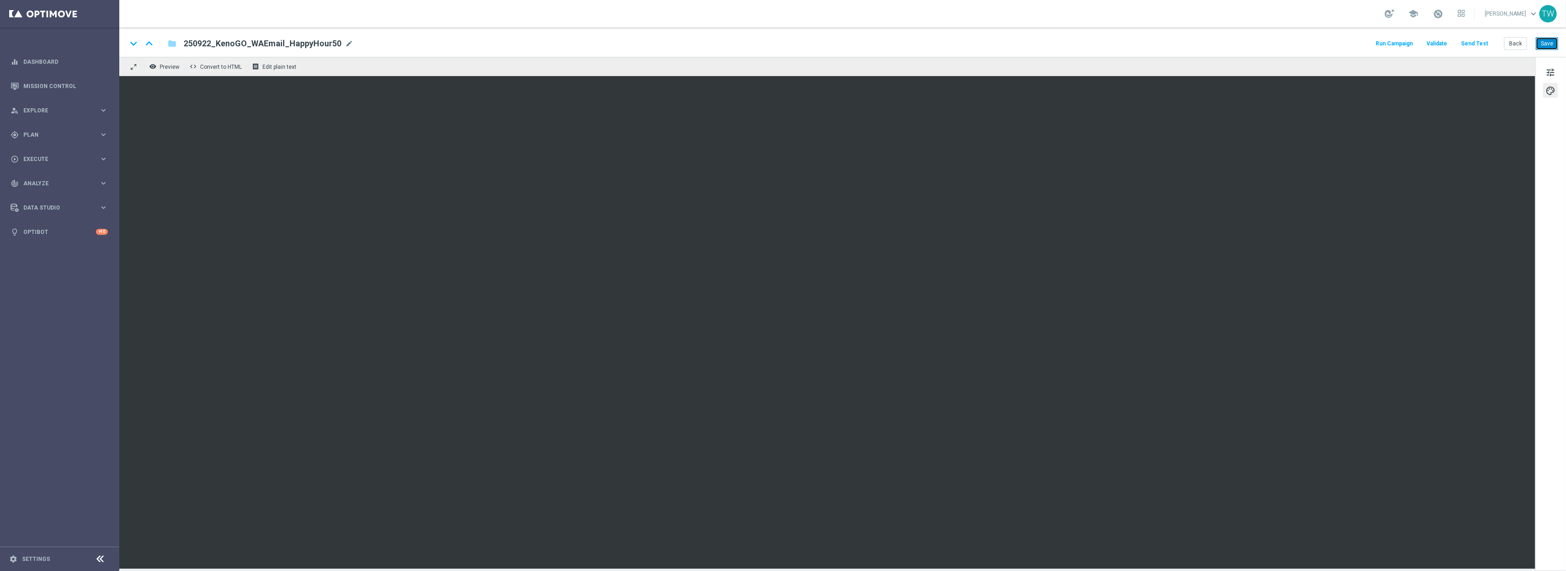
click at [1549, 43] on button "Save" at bounding box center [1547, 43] width 22 height 13
click at [1482, 42] on button "Send Test" at bounding box center [1474, 44] width 30 height 12
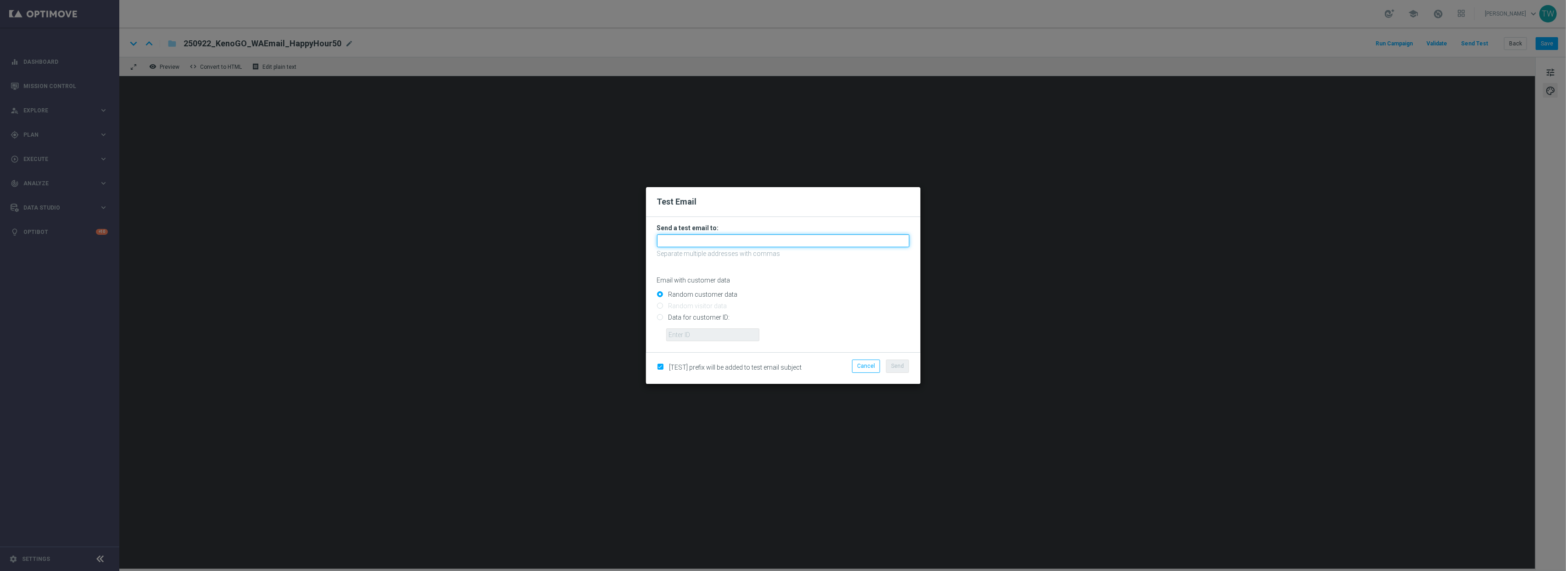
click at [822, 242] on input "text" at bounding box center [783, 240] width 252 height 13
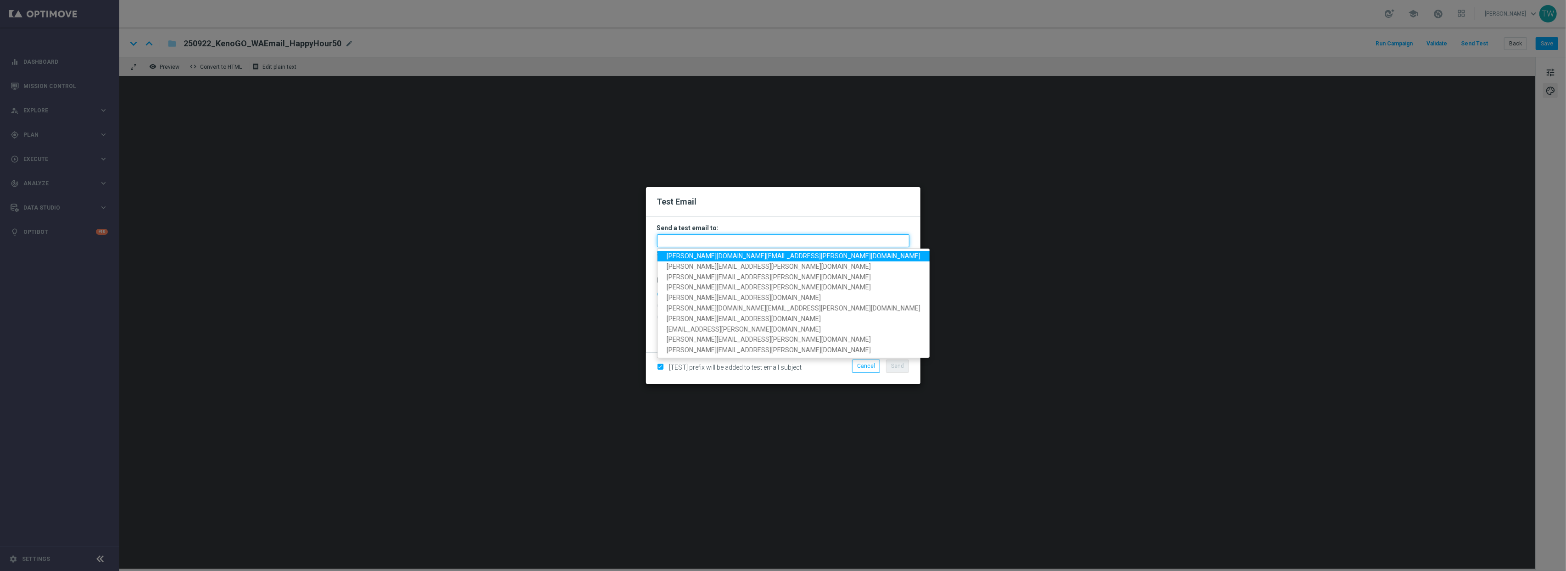
paste input "tina.wang@kenogo.com, emma.kasbarian@kenogo.com, claudia.nikolovski@kenogo.com,…"
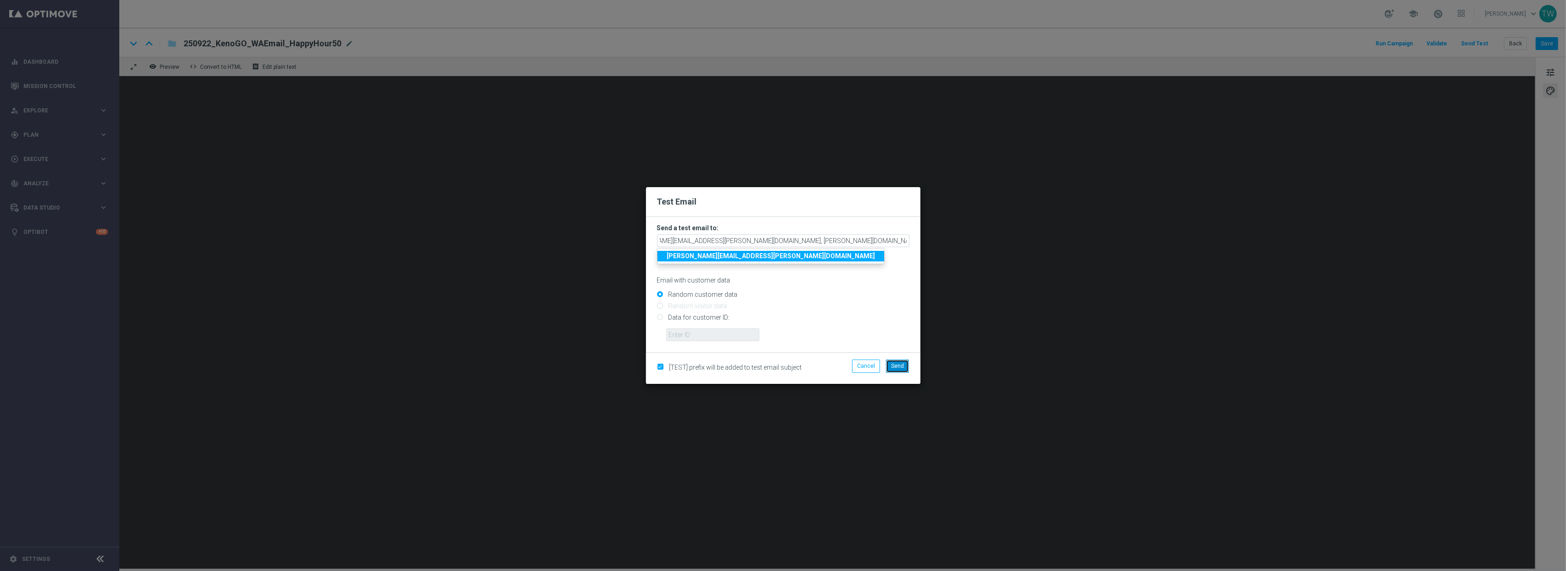
click at [897, 363] on span "Send" at bounding box center [897, 366] width 13 height 6
type input "tina.wang@kenogo.com,emma.kasbarian@kenogo.com,claudia.nikolovski@kenogo.com,ma…"
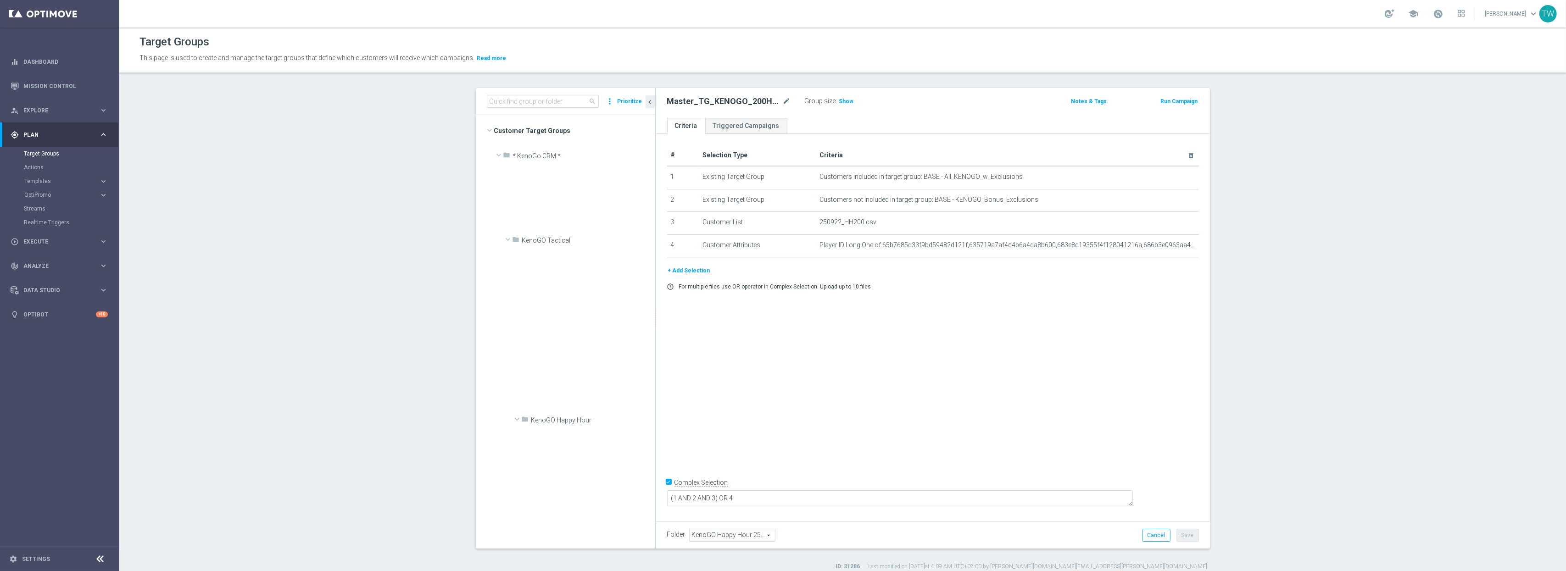
scroll to position [976, 0]
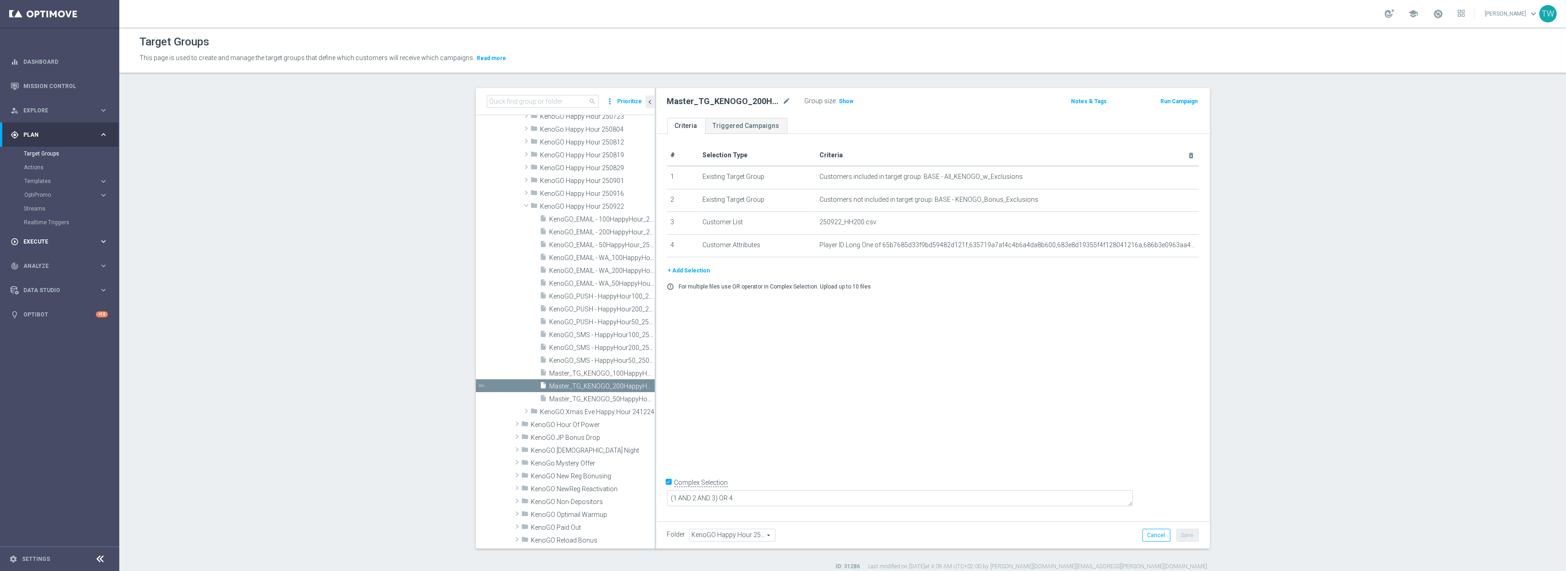
click at [79, 239] on span "Execute" at bounding box center [61, 242] width 76 height 6
click at [40, 174] on link "Campaign Builder" at bounding box center [60, 177] width 72 height 7
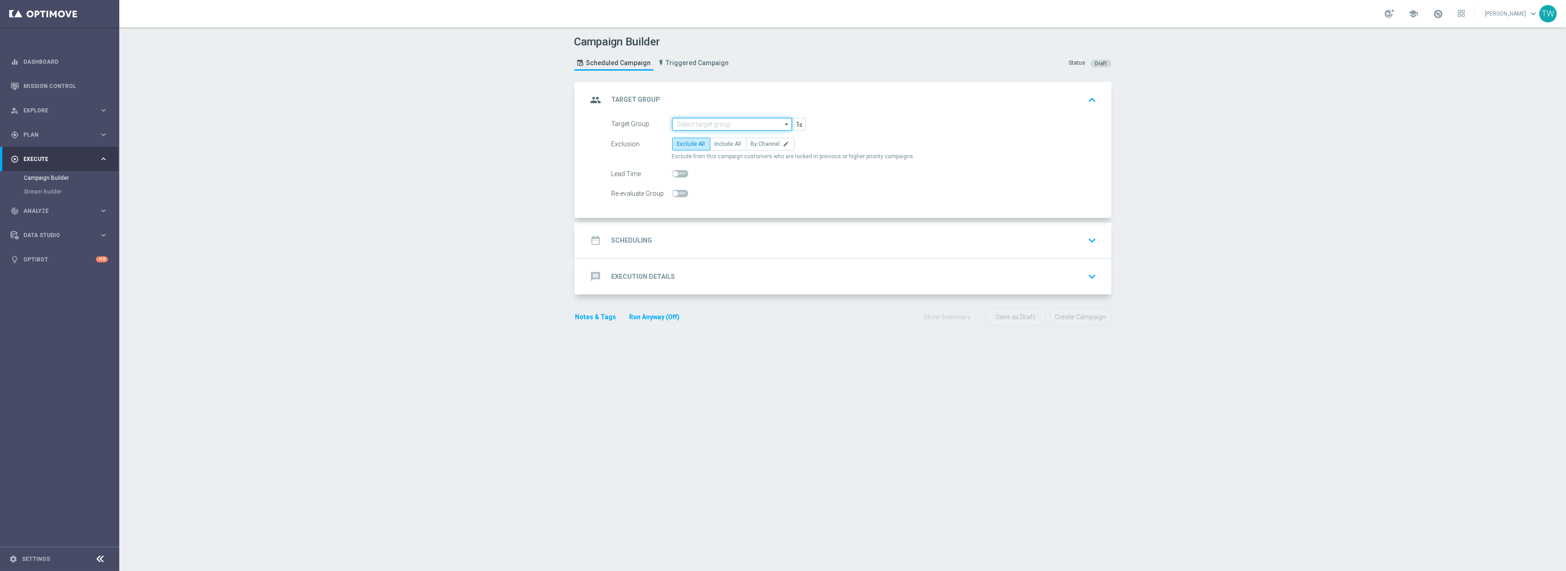
click at [757, 125] on input at bounding box center [732, 124] width 120 height 13
click at [752, 207] on div "KenoGO_EMAIL - 200HappyHour_250922" at bounding box center [727, 209] width 101 height 8
type input "KenoGO_EMAIL - 200HappyHour_250922"
click at [728, 147] on label "Include All" at bounding box center [728, 144] width 37 height 13
click at [721, 147] on input "Include All" at bounding box center [718, 146] width 6 height 6
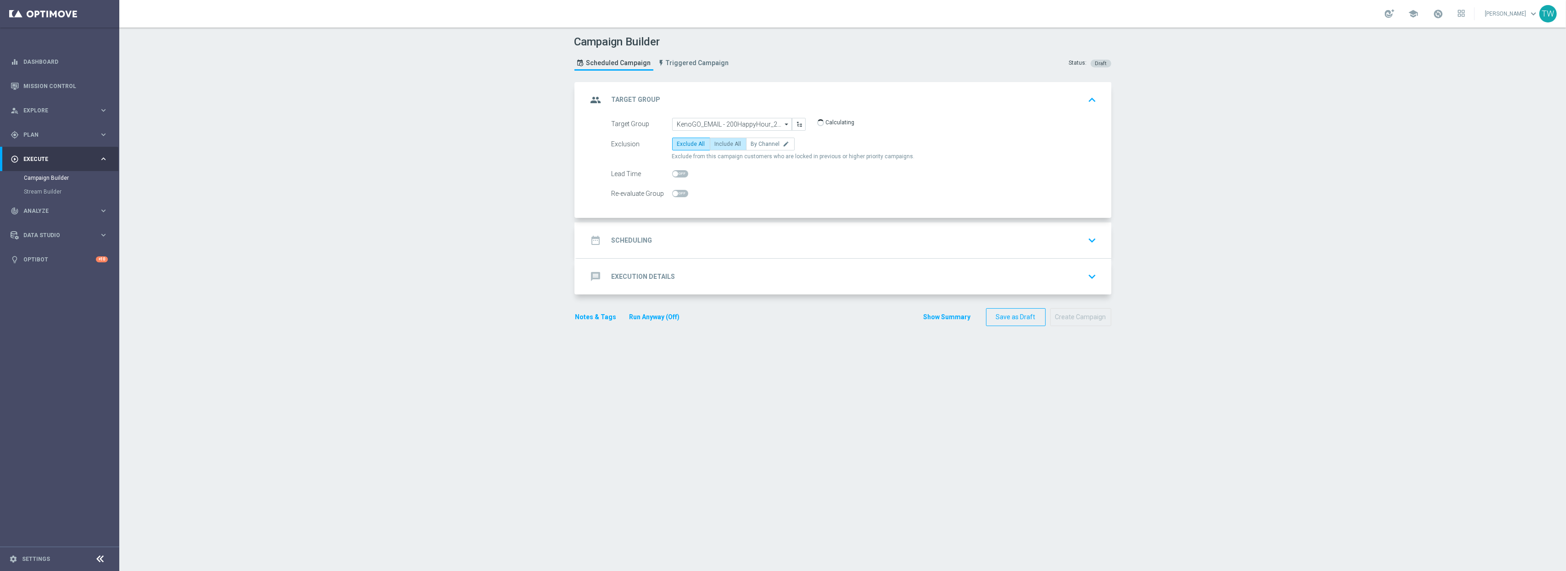
radio input "true"
click at [769, 241] on div "date_range Scheduling keyboard_arrow_down" at bounding box center [844, 240] width 512 height 17
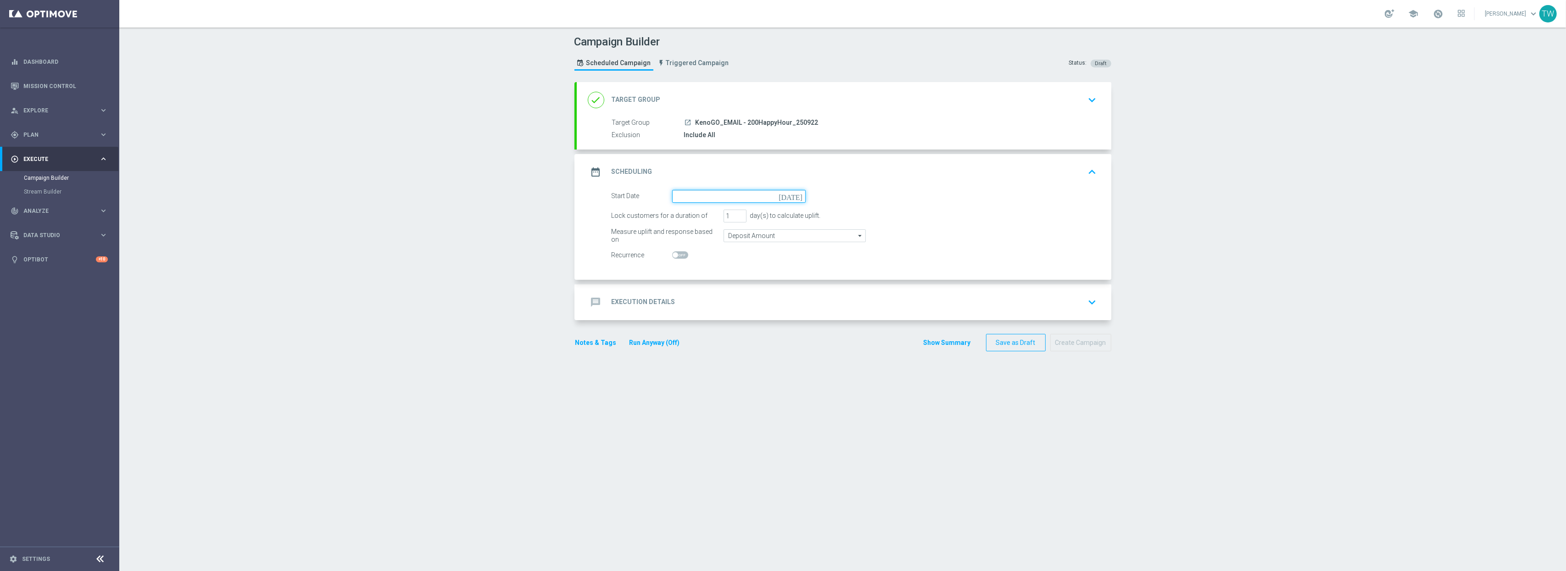
click at [711, 197] on input at bounding box center [739, 196] width 134 height 13
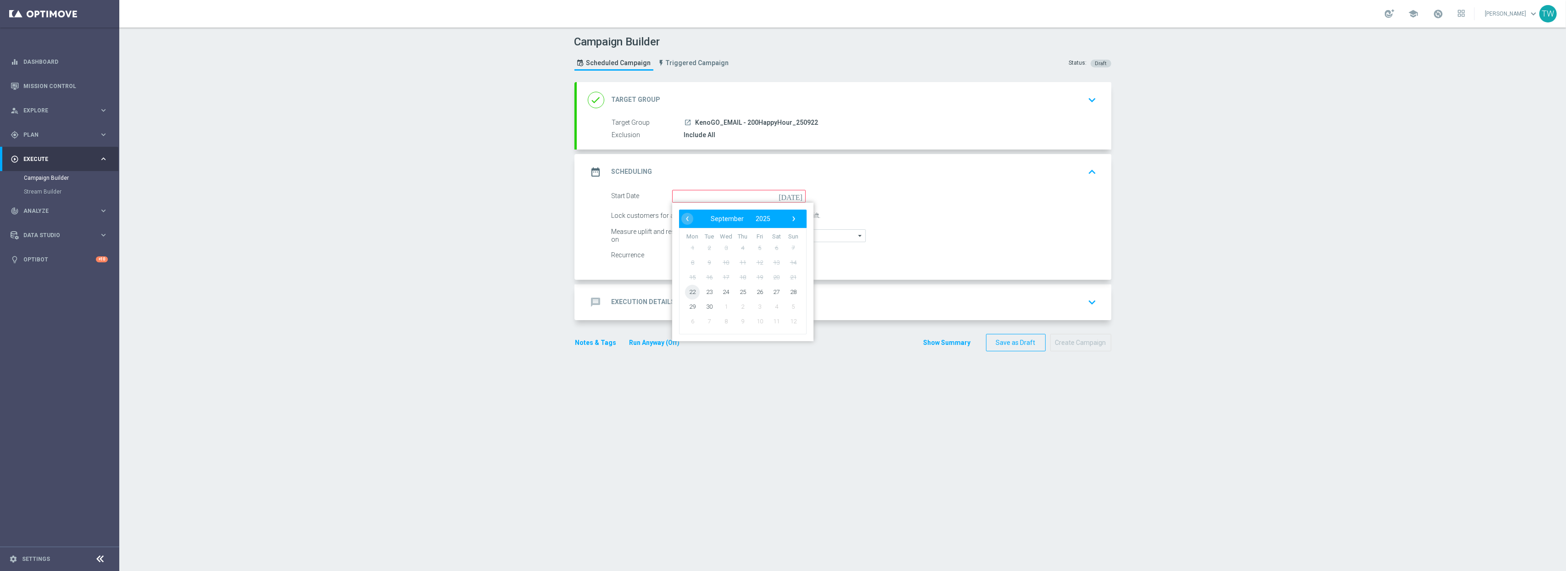
click at [692, 292] on span "22" at bounding box center [692, 291] width 15 height 15
type input "[DATE]"
type input "2"
click at [739, 213] on input "2" at bounding box center [735, 216] width 23 height 13
click at [746, 302] on div "message Execution Details keyboard_arrow_down" at bounding box center [844, 302] width 512 height 17
